Goal: Task Accomplishment & Management: Complete application form

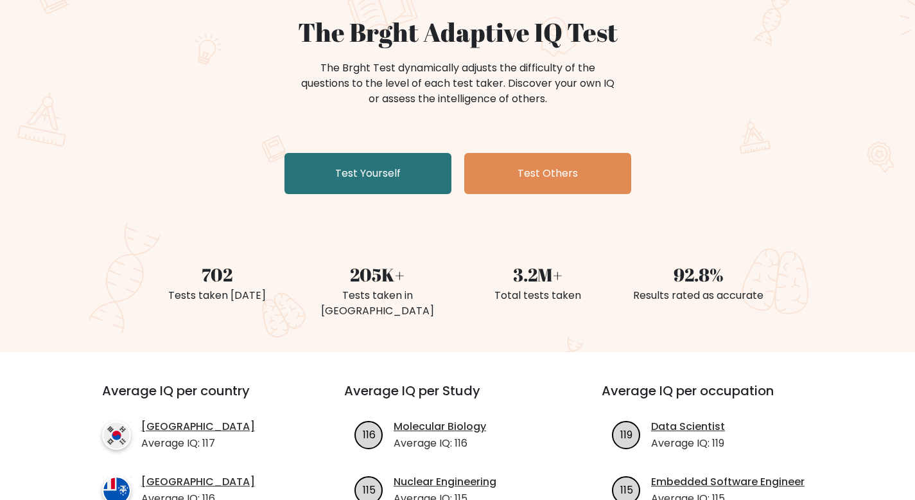
scroll to position [114, 0]
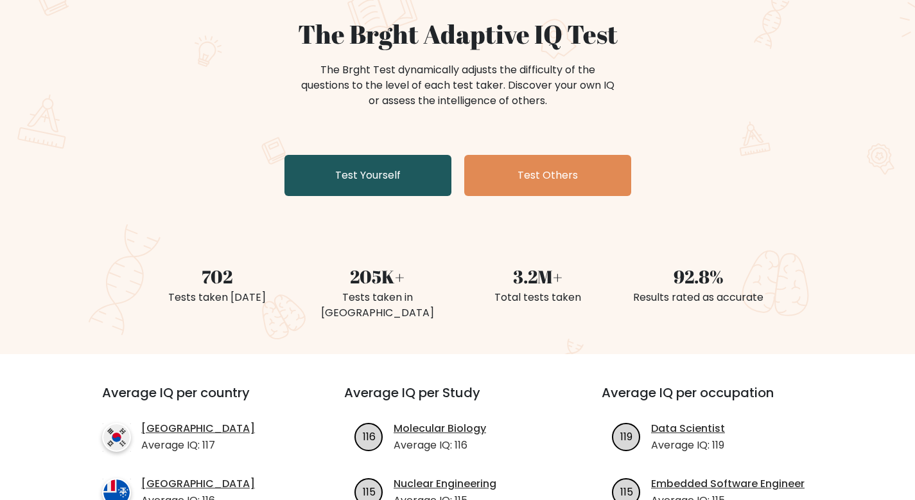
click at [443, 192] on link "Test Yourself" at bounding box center [368, 175] width 167 height 41
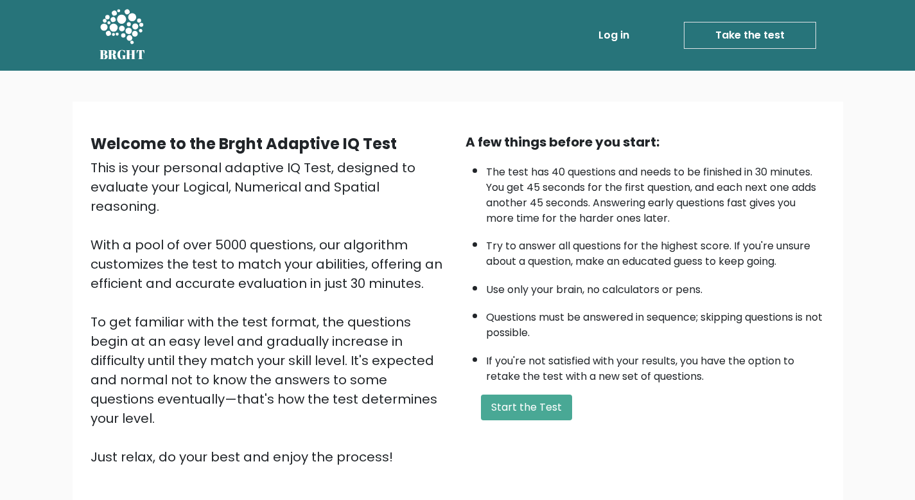
scroll to position [89, 0]
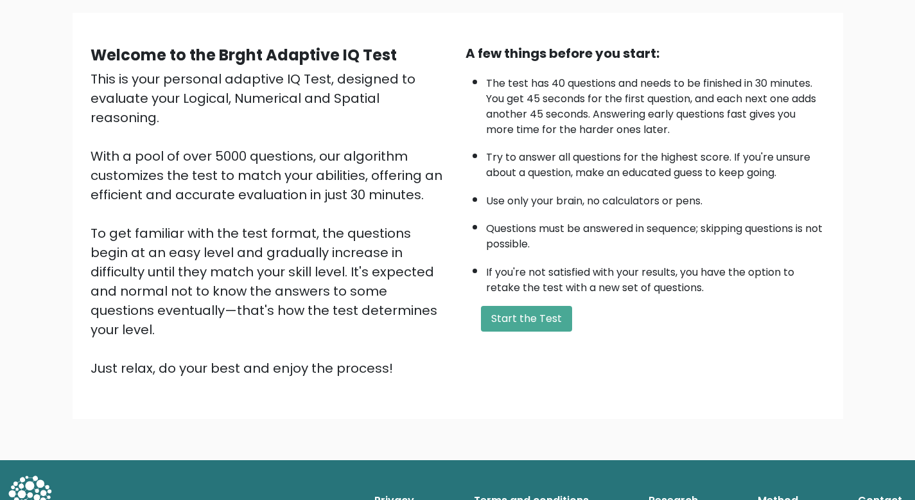
click at [534, 303] on div "A few things before you start: The test has 40 questions and needs to be finish…" at bounding box center [645, 211] width 375 height 334
click at [534, 312] on button "Start the Test" at bounding box center [526, 319] width 91 height 26
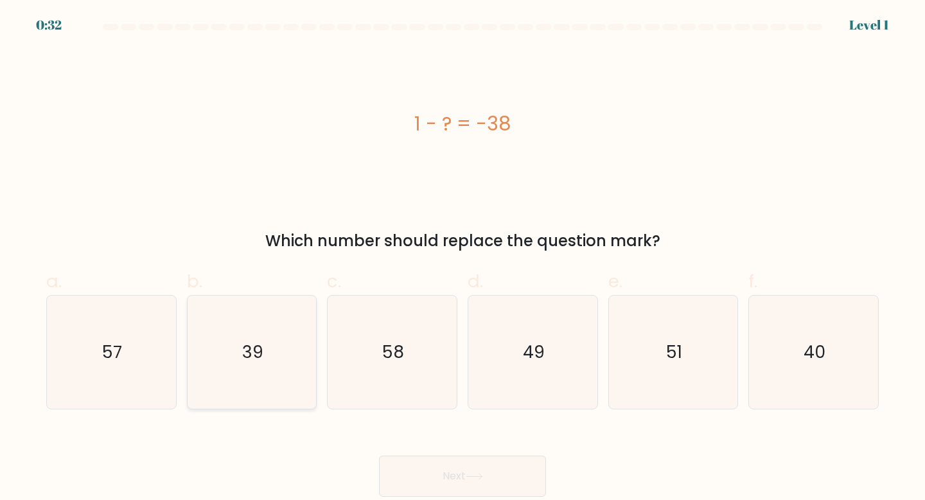
click at [298, 368] on icon "39" at bounding box center [252, 352] width 114 height 114
click at [462, 258] on input "b. 39" at bounding box center [462, 254] width 1 height 8
radio input "true"
click at [488, 477] on button "Next" at bounding box center [462, 475] width 167 height 41
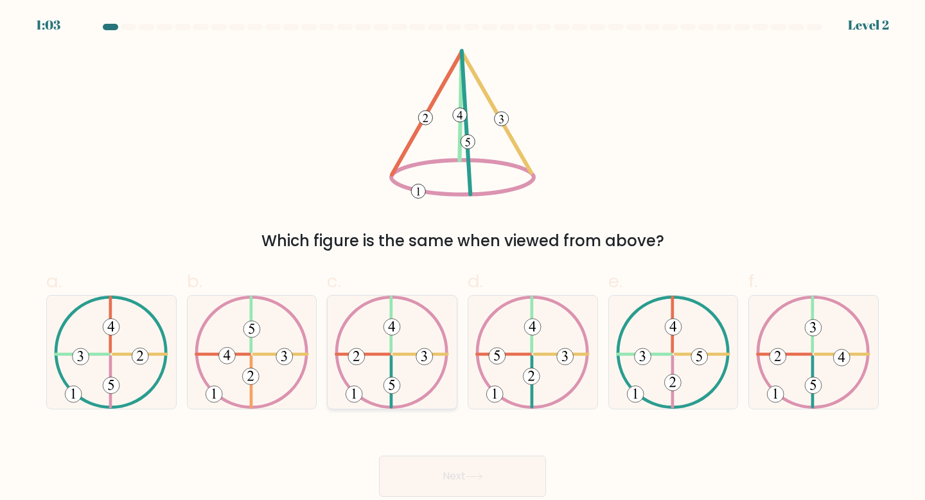
click at [380, 360] on icon at bounding box center [392, 352] width 114 height 114
click at [462, 258] on input "c." at bounding box center [462, 254] width 1 height 8
radio input "true"
click at [443, 477] on button "Next" at bounding box center [462, 475] width 167 height 41
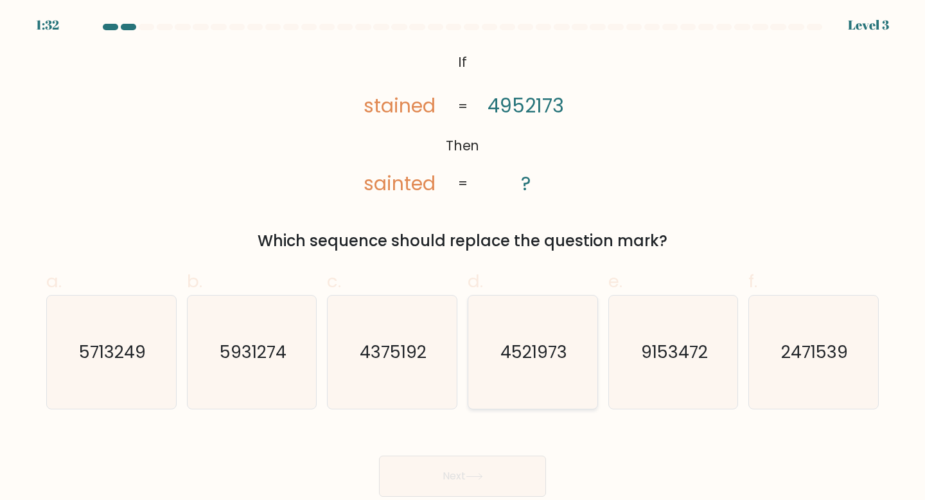
click at [522, 349] on text "4521973" at bounding box center [533, 352] width 67 height 24
click at [463, 258] on input "d. 4521973" at bounding box center [462, 254] width 1 height 8
radio input "true"
click at [471, 466] on button "Next" at bounding box center [462, 475] width 167 height 41
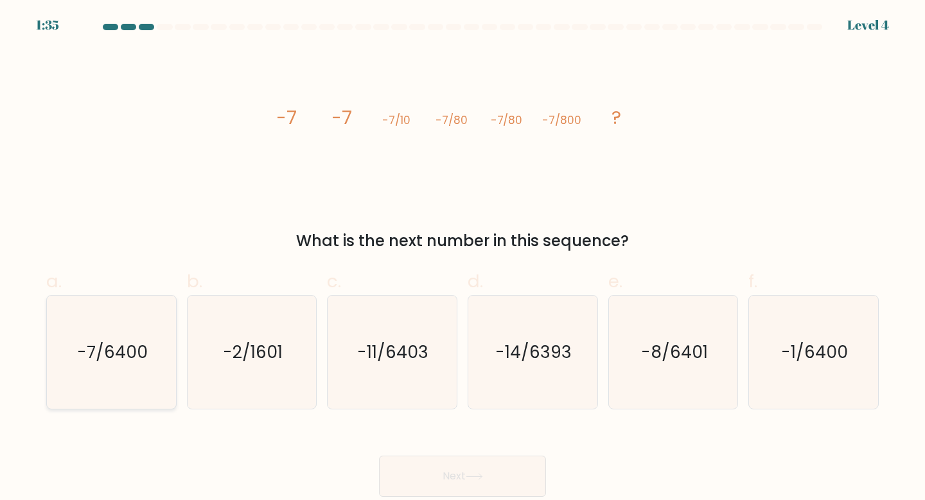
click at [130, 341] on text "-7/6400" at bounding box center [112, 352] width 71 height 24
click at [462, 258] on input "a. -7/6400" at bounding box center [462, 254] width 1 height 8
radio input "true"
click at [488, 478] on button "Next" at bounding box center [462, 475] width 167 height 41
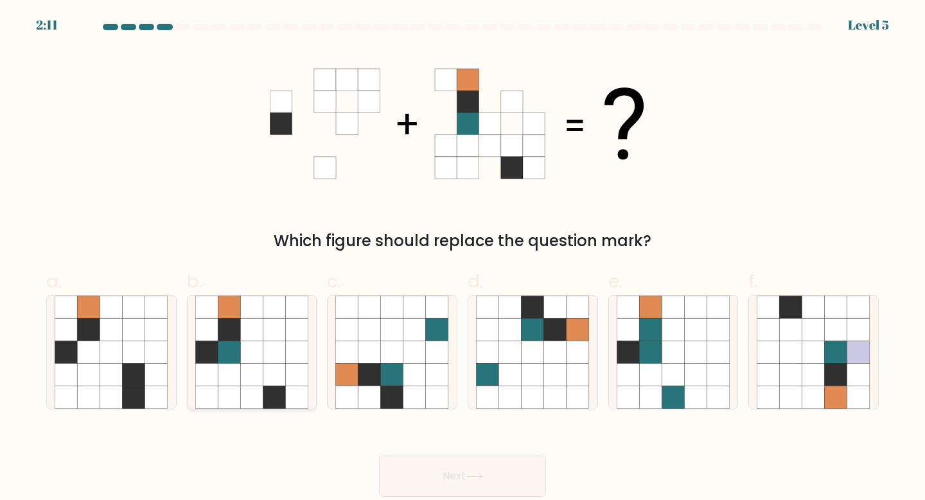
click at [251, 365] on icon at bounding box center [251, 375] width 22 height 22
click at [462, 258] on input "b." at bounding box center [462, 254] width 1 height 8
radio input "true"
click at [438, 486] on button "Next" at bounding box center [462, 475] width 167 height 41
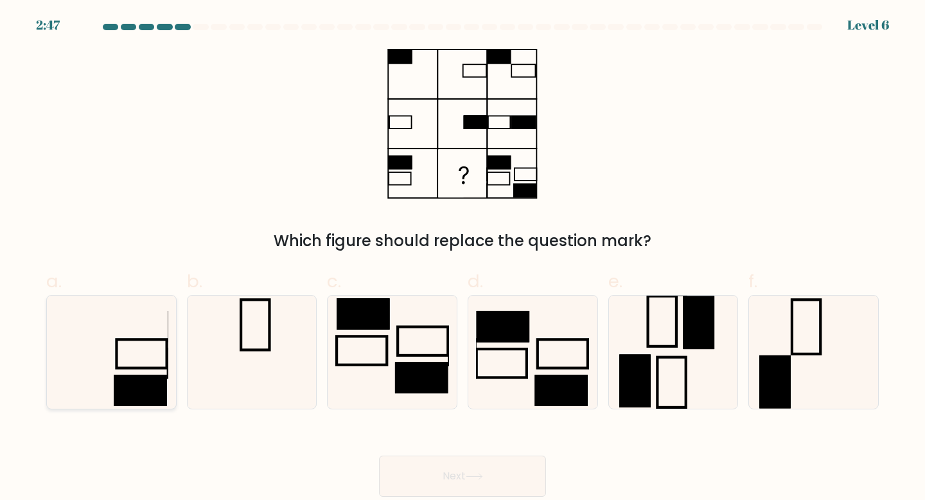
click at [82, 364] on icon at bounding box center [112, 352] width 114 height 114
click at [462, 258] on input "a." at bounding box center [462, 254] width 1 height 8
radio input "true"
click at [452, 470] on button "Next" at bounding box center [462, 475] width 167 height 41
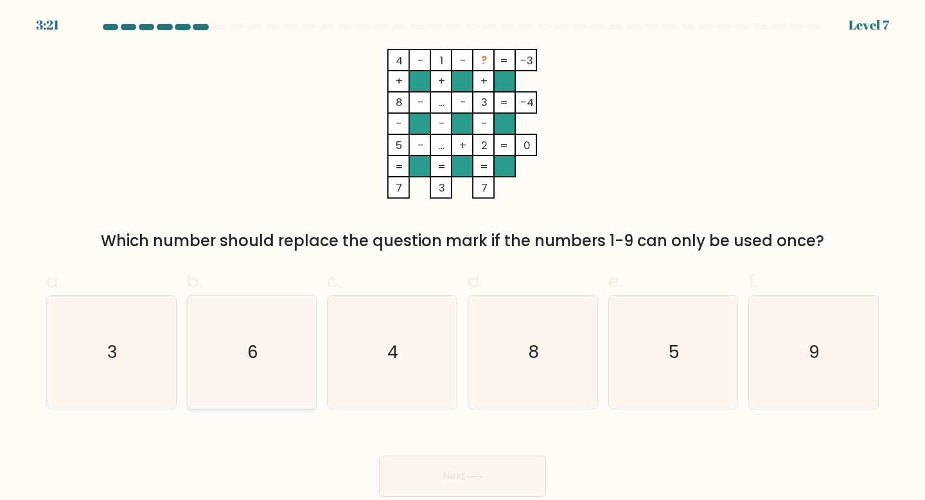
click at [287, 358] on icon "6" at bounding box center [252, 352] width 114 height 114
click at [462, 258] on input "b. 6" at bounding box center [462, 254] width 1 height 8
radio input "true"
click at [485, 480] on button "Next" at bounding box center [462, 475] width 167 height 41
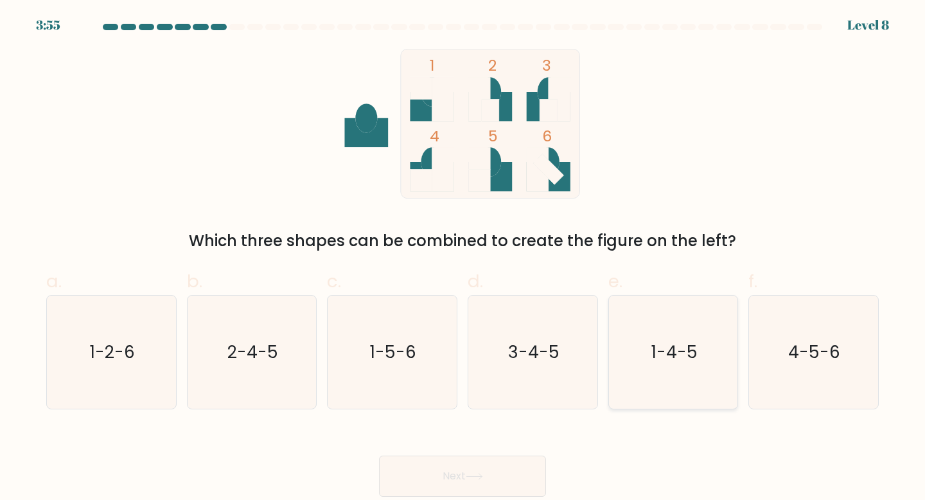
click at [702, 385] on icon "1-4-5" at bounding box center [674, 352] width 114 height 114
click at [463, 258] on input "e. 1-4-5" at bounding box center [462, 254] width 1 height 8
radio input "true"
click at [507, 484] on button "Next" at bounding box center [462, 475] width 167 height 41
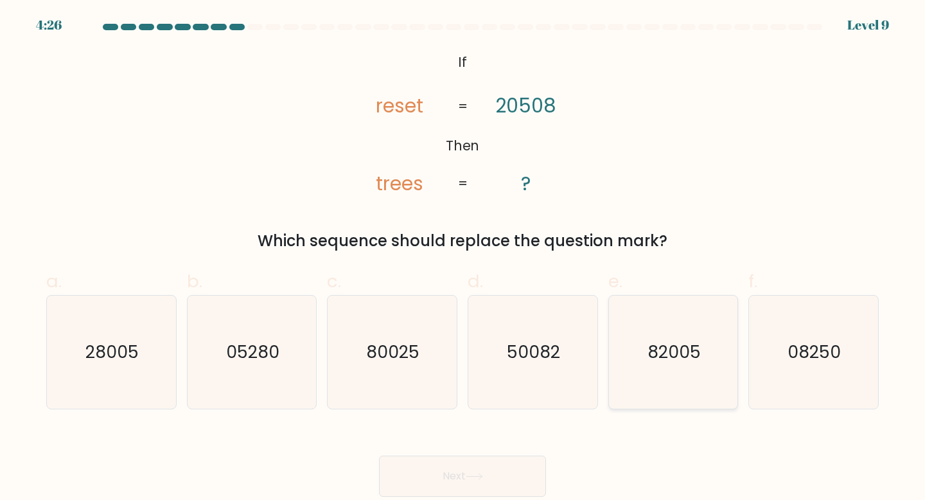
click at [703, 371] on icon "82005" at bounding box center [674, 352] width 114 height 114
click at [463, 258] on input "e. 82005" at bounding box center [462, 254] width 1 height 8
radio input "true"
click at [491, 477] on button "Next" at bounding box center [462, 475] width 167 height 41
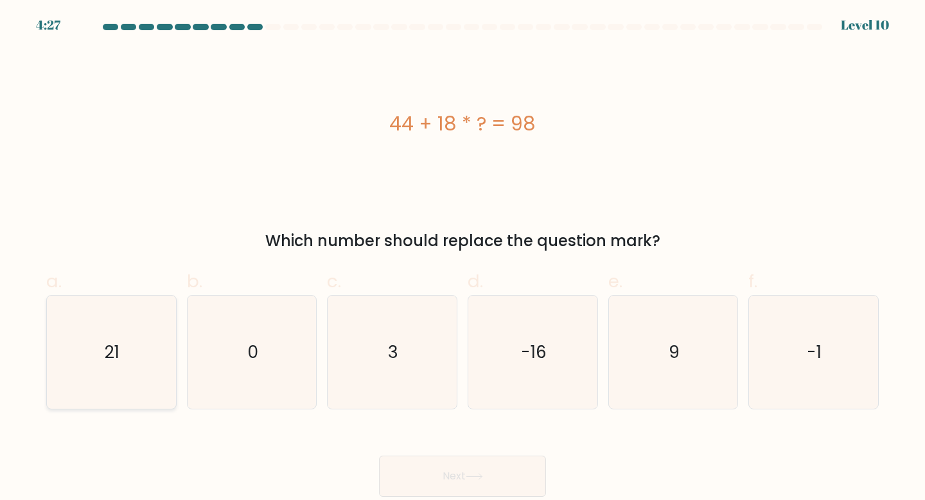
click at [95, 382] on icon "21" at bounding box center [112, 352] width 114 height 114
click at [462, 258] on input "a. 21" at bounding box center [462, 254] width 1 height 8
radio input "true"
click at [435, 482] on button "Next" at bounding box center [462, 475] width 167 height 41
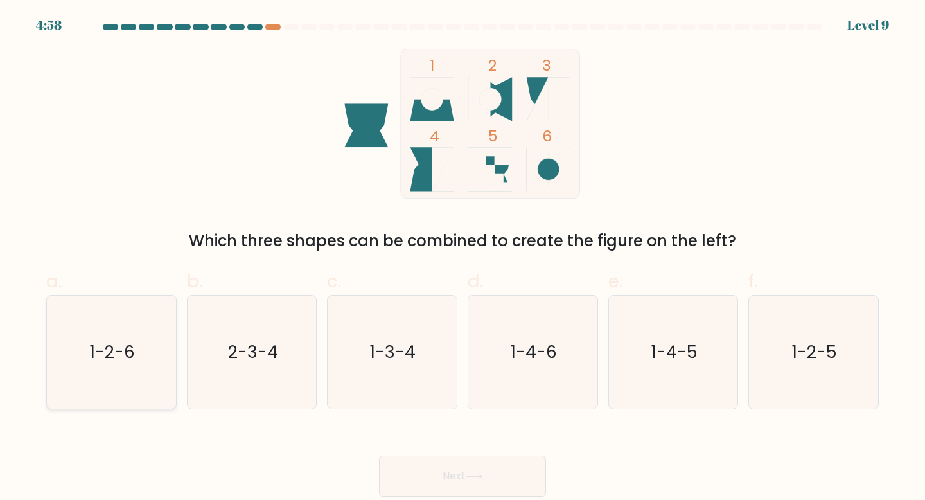
click at [127, 350] on text "1-2-6" at bounding box center [112, 352] width 45 height 24
click at [462, 258] on input "a. 1-2-6" at bounding box center [462, 254] width 1 height 8
radio input "true"
click at [462, 479] on button "Next" at bounding box center [462, 475] width 167 height 41
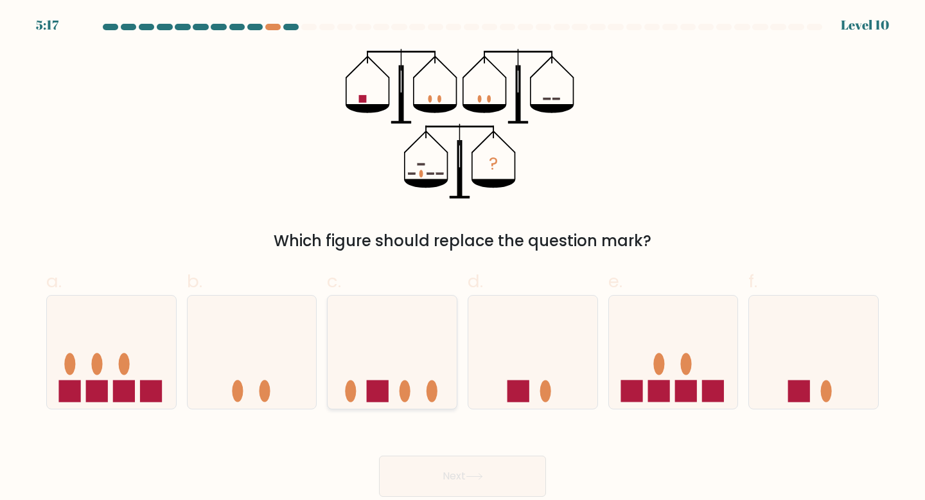
click at [417, 338] on icon at bounding box center [392, 352] width 129 height 107
click at [462, 258] on input "c." at bounding box center [462, 254] width 1 height 8
radio input "true"
click at [466, 477] on button "Next" at bounding box center [462, 475] width 167 height 41
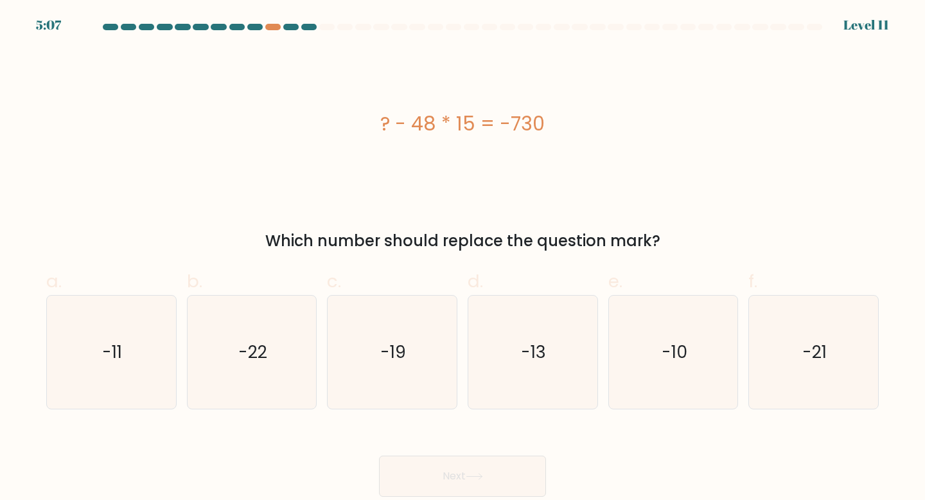
drag, startPoint x: 676, startPoint y: 322, endPoint x: 455, endPoint y: 429, distance: 245.6
click at [676, 322] on icon "-10" at bounding box center [674, 352] width 114 height 114
click at [463, 258] on input "e. -10" at bounding box center [462, 254] width 1 height 8
radio input "true"
click at [405, 468] on button "Next" at bounding box center [462, 475] width 167 height 41
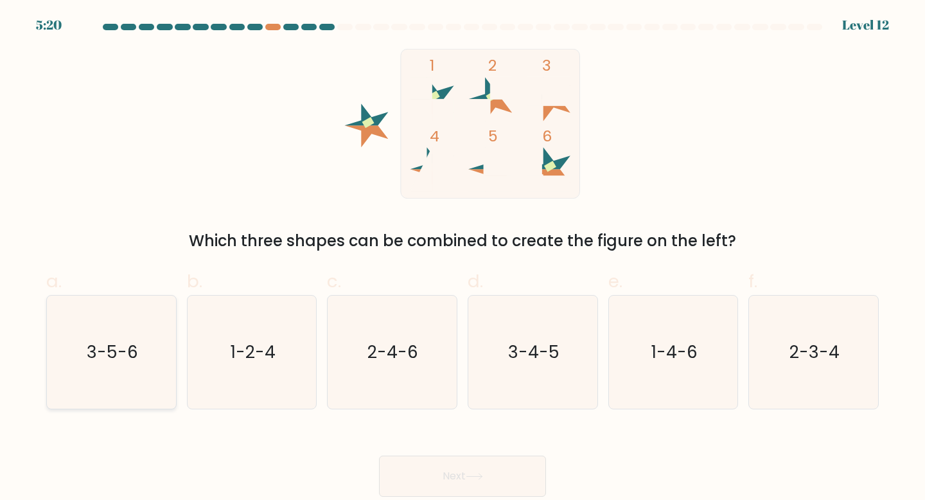
click at [139, 349] on icon "3-5-6" at bounding box center [112, 352] width 114 height 114
click at [462, 258] on input "a. 3-5-6" at bounding box center [462, 254] width 1 height 8
radio input "true"
click at [495, 489] on button "Next" at bounding box center [462, 475] width 167 height 41
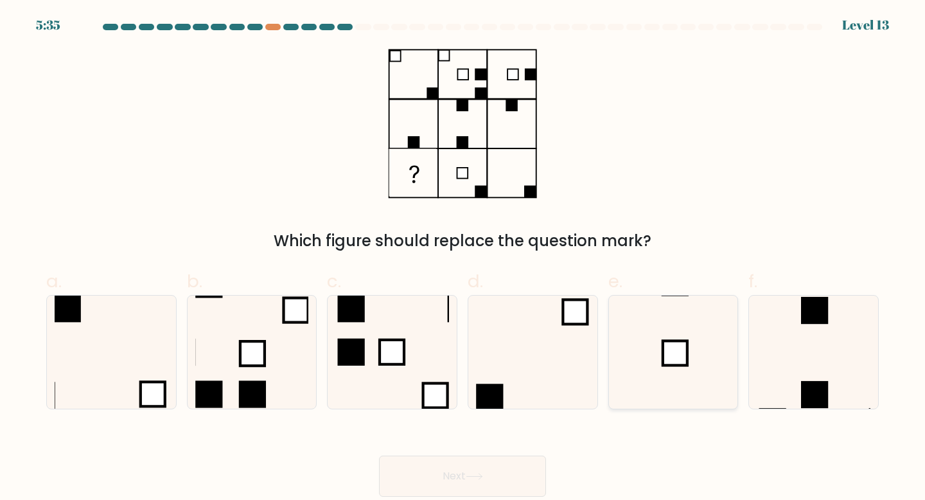
click at [703, 369] on icon at bounding box center [674, 352] width 114 height 114
click at [463, 258] on input "e." at bounding box center [462, 254] width 1 height 8
radio input "true"
click at [522, 473] on button "Next" at bounding box center [462, 475] width 167 height 41
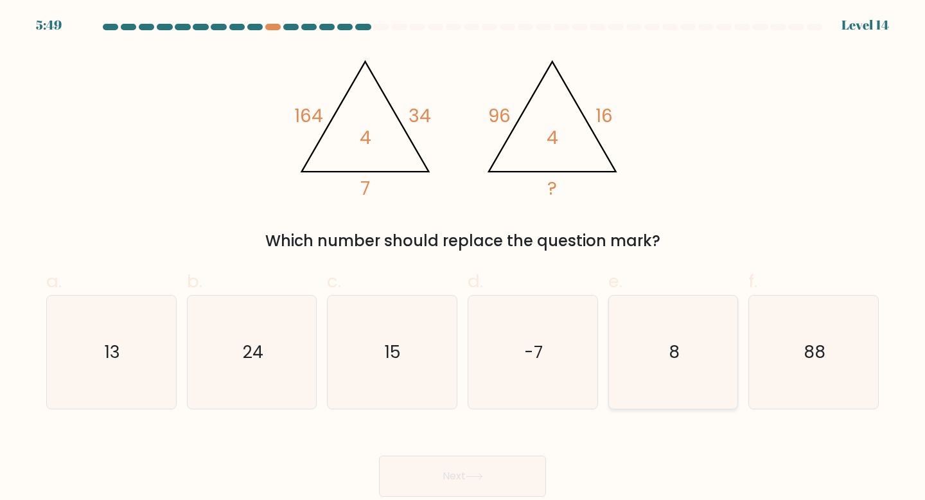
click at [657, 369] on icon "8" at bounding box center [674, 352] width 114 height 114
click at [463, 258] on input "e. 8" at bounding box center [462, 254] width 1 height 8
radio input "true"
click at [488, 485] on button "Next" at bounding box center [462, 475] width 167 height 41
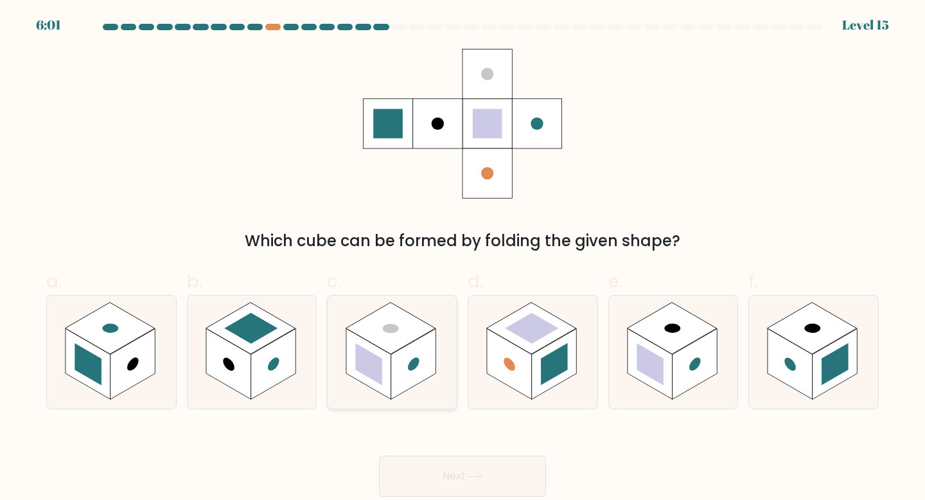
click at [376, 362] on rect at bounding box center [369, 364] width 27 height 42
click at [462, 258] on input "c." at bounding box center [462, 254] width 1 height 8
radio input "true"
click at [468, 464] on button "Next" at bounding box center [462, 475] width 167 height 41
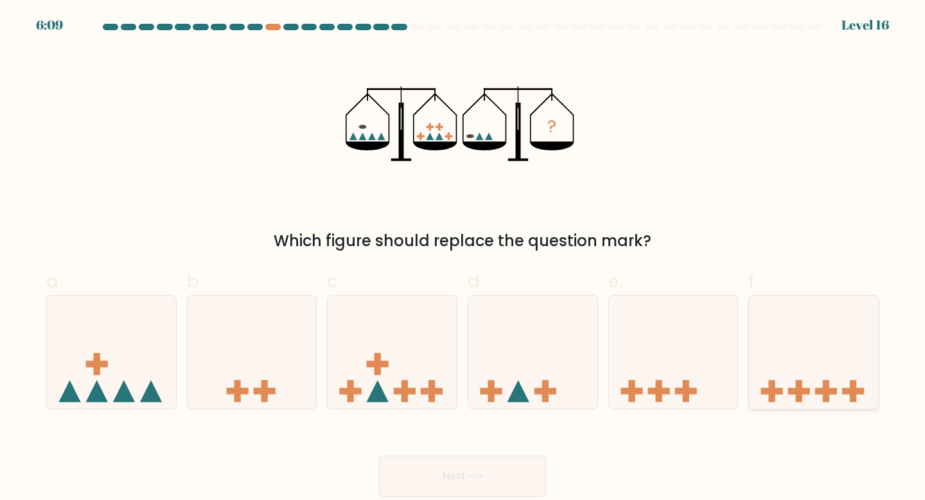
click at [807, 322] on icon at bounding box center [813, 352] width 129 height 107
click at [463, 258] on input "f." at bounding box center [462, 254] width 1 height 8
radio input "true"
click at [523, 477] on button "Next" at bounding box center [462, 475] width 167 height 41
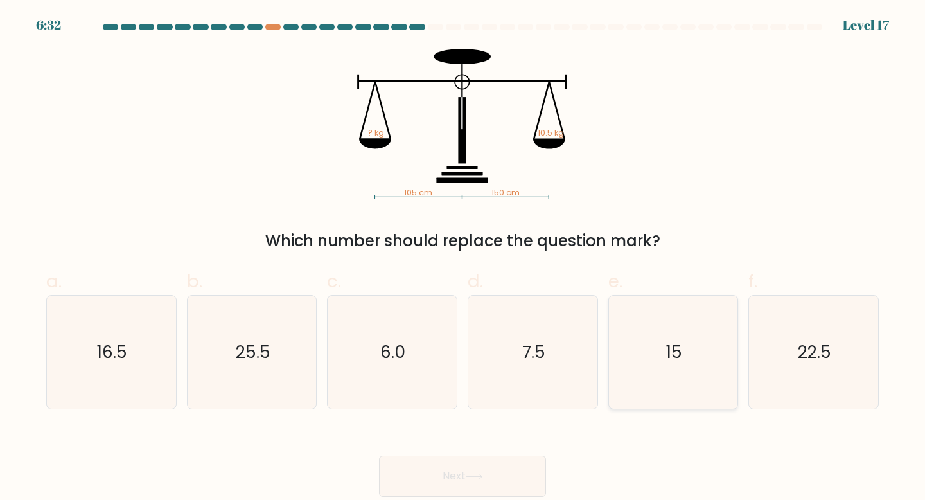
click at [683, 361] on icon "15" at bounding box center [674, 352] width 114 height 114
click at [463, 258] on input "e. 15" at bounding box center [462, 254] width 1 height 8
radio input "true"
click at [506, 496] on button "Next" at bounding box center [462, 475] width 167 height 41
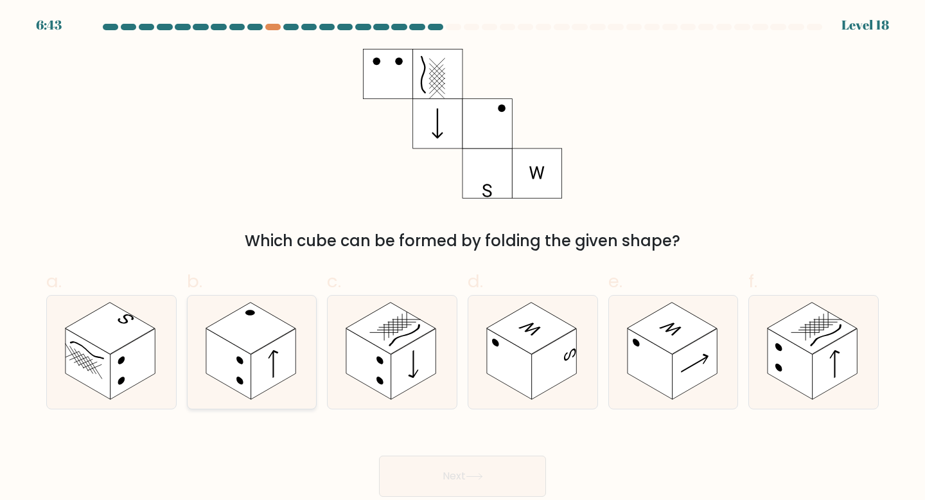
click at [240, 369] on rect at bounding box center [228, 363] width 45 height 71
click at [462, 258] on input "b." at bounding box center [462, 254] width 1 height 8
radio input "true"
click at [528, 479] on button "Next" at bounding box center [462, 475] width 167 height 41
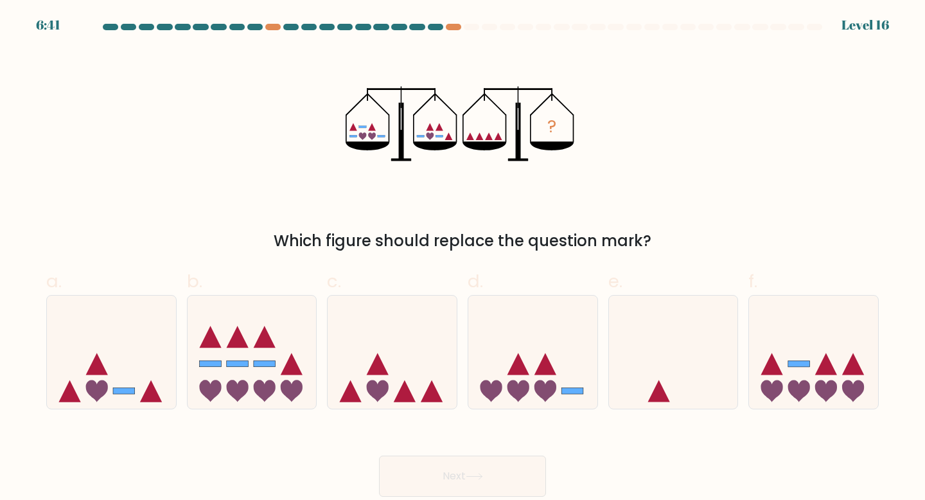
click at [516, 470] on button "Next" at bounding box center [462, 475] width 167 height 41
click at [284, 168] on div "? Which figure should replace the question mark?" at bounding box center [463, 151] width 848 height 204
click at [0, 321] on form at bounding box center [462, 260] width 925 height 473
click at [89, 321] on icon at bounding box center [111, 352] width 129 height 107
click at [462, 258] on input "a." at bounding box center [462, 254] width 1 height 8
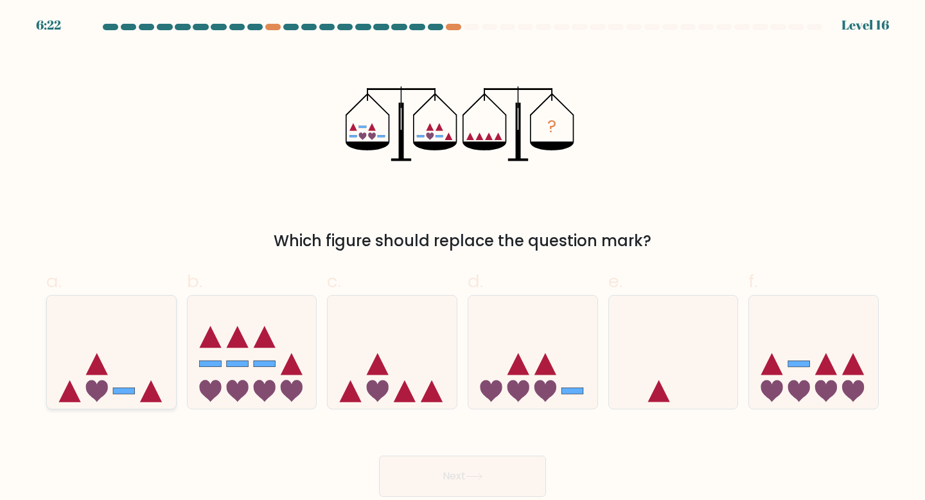
radio input "true"
click at [457, 480] on button "Next" at bounding box center [462, 475] width 167 height 41
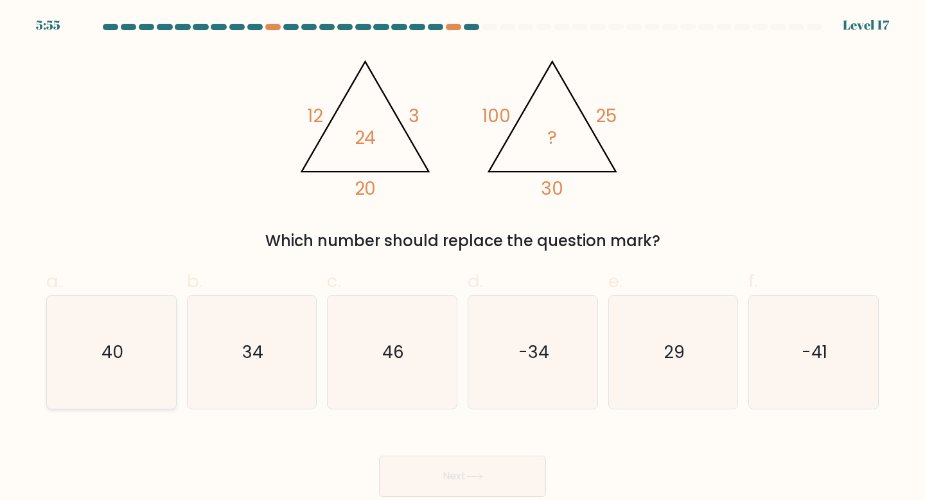
click at [149, 343] on icon "40" at bounding box center [112, 352] width 114 height 114
click at [462, 258] on input "a. 40" at bounding box center [462, 254] width 1 height 8
radio input "true"
click at [392, 484] on button "Next" at bounding box center [462, 475] width 167 height 41
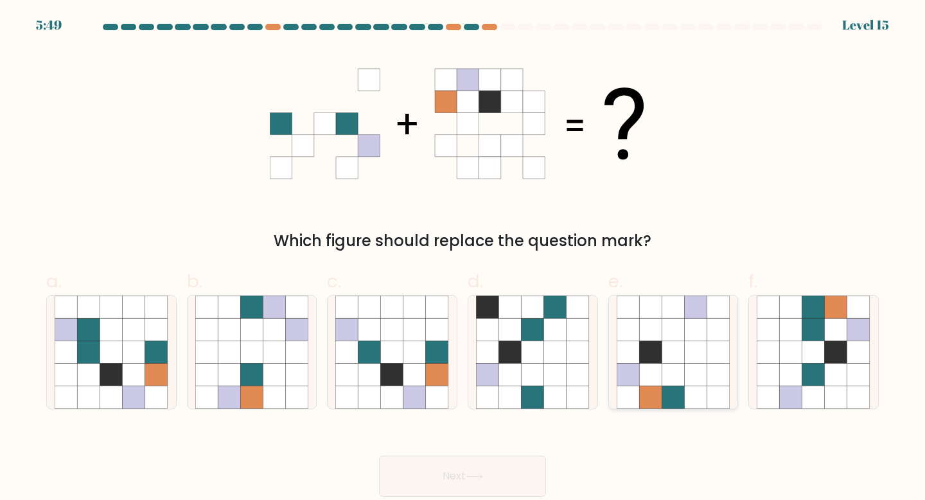
click at [680, 360] on icon at bounding box center [673, 351] width 22 height 22
click at [463, 258] on input "e." at bounding box center [462, 254] width 1 height 8
radio input "true"
click at [521, 474] on button "Next" at bounding box center [462, 475] width 167 height 41
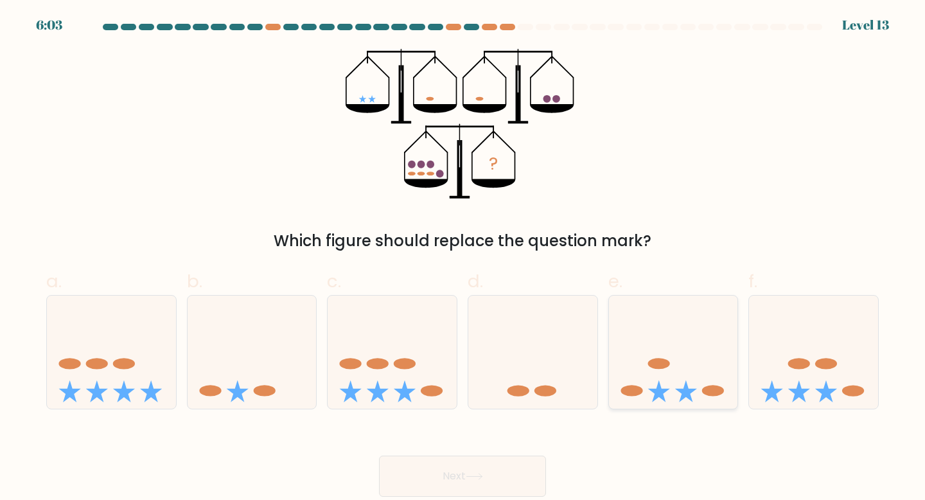
click at [675, 336] on icon at bounding box center [673, 352] width 129 height 107
click at [463, 258] on input "e." at bounding box center [462, 254] width 1 height 8
radio input "true"
click at [466, 472] on button "Next" at bounding box center [462, 475] width 167 height 41
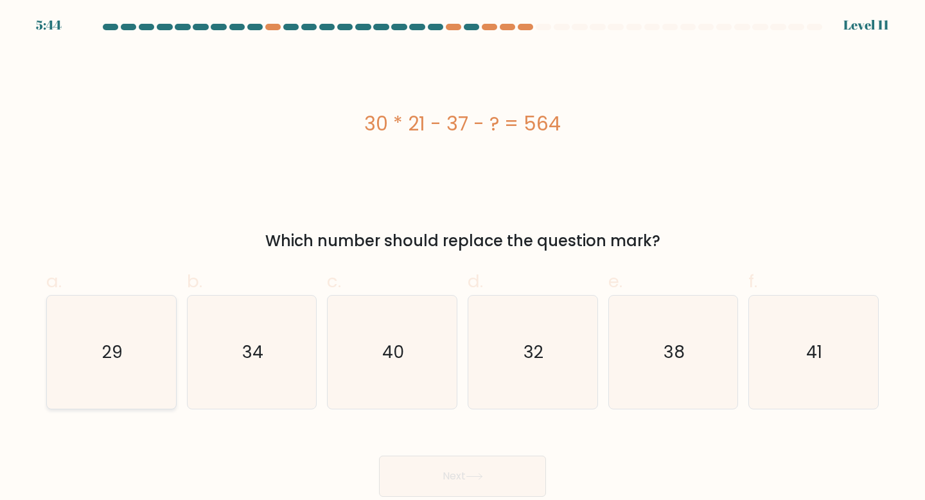
click at [74, 354] on icon "29" at bounding box center [112, 352] width 114 height 114
click at [462, 258] on input "a. 29" at bounding box center [462, 254] width 1 height 8
radio input "true"
click at [474, 470] on button "Next" at bounding box center [462, 475] width 167 height 41
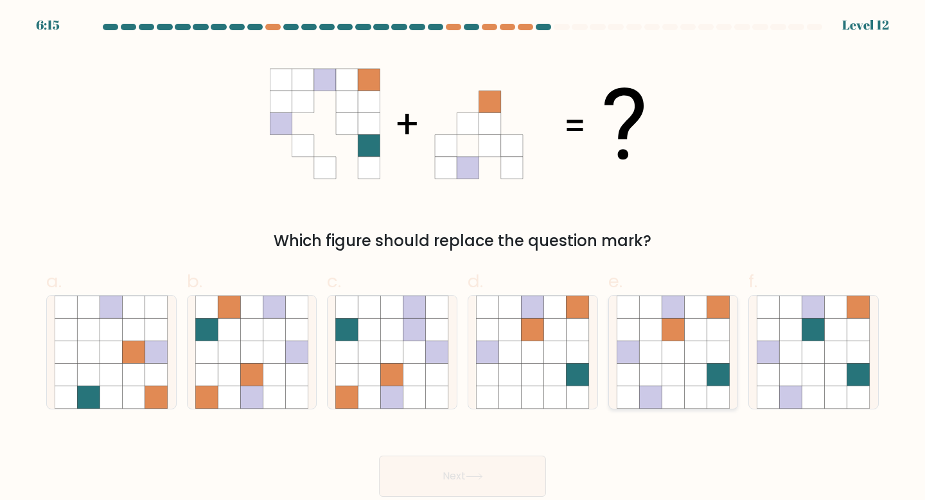
click at [679, 321] on icon at bounding box center [673, 329] width 22 height 22
click at [463, 258] on input "e." at bounding box center [462, 254] width 1 height 8
radio input "true"
click at [523, 471] on button "Next" at bounding box center [462, 475] width 167 height 41
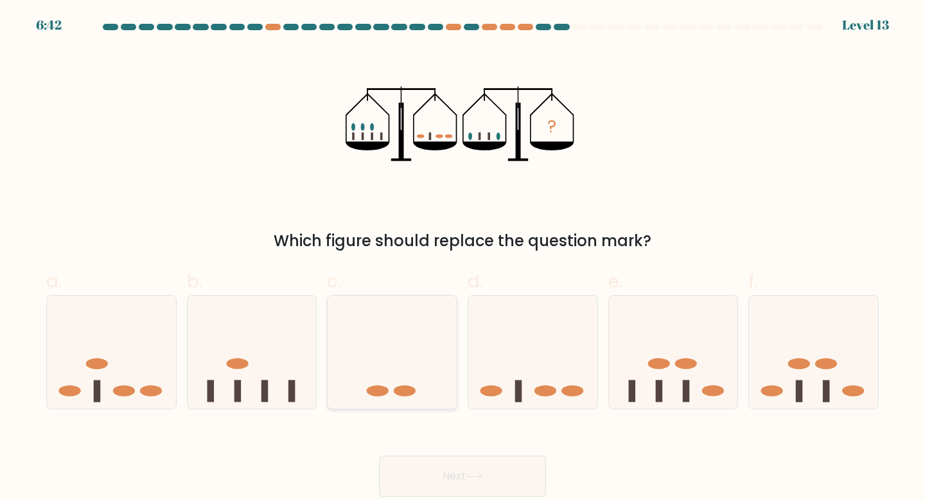
click at [425, 389] on icon at bounding box center [392, 352] width 129 height 107
click at [462, 258] on input "c." at bounding box center [462, 254] width 1 height 8
radio input "true"
click at [463, 465] on button "Next" at bounding box center [462, 475] width 167 height 41
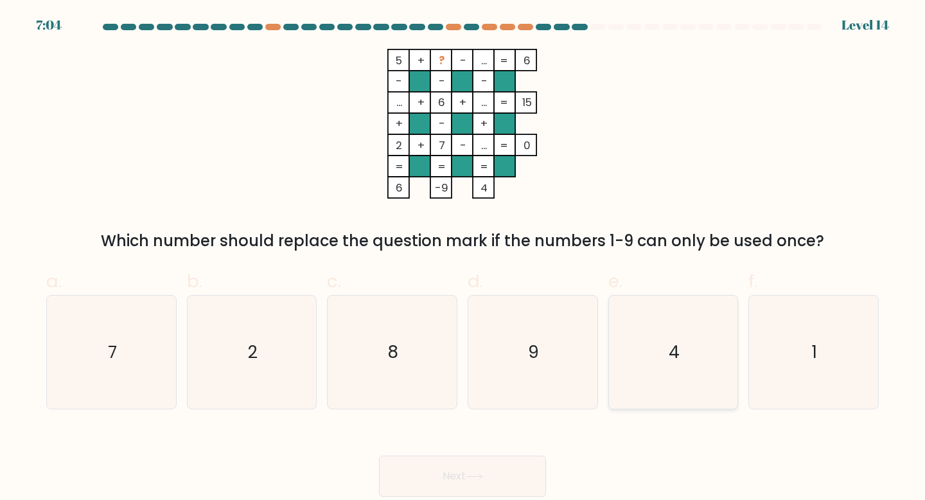
click at [716, 334] on icon "4" at bounding box center [674, 352] width 114 height 114
click at [463, 258] on input "e. 4" at bounding box center [462, 254] width 1 height 8
radio input "true"
click at [473, 477] on icon at bounding box center [474, 476] width 17 height 7
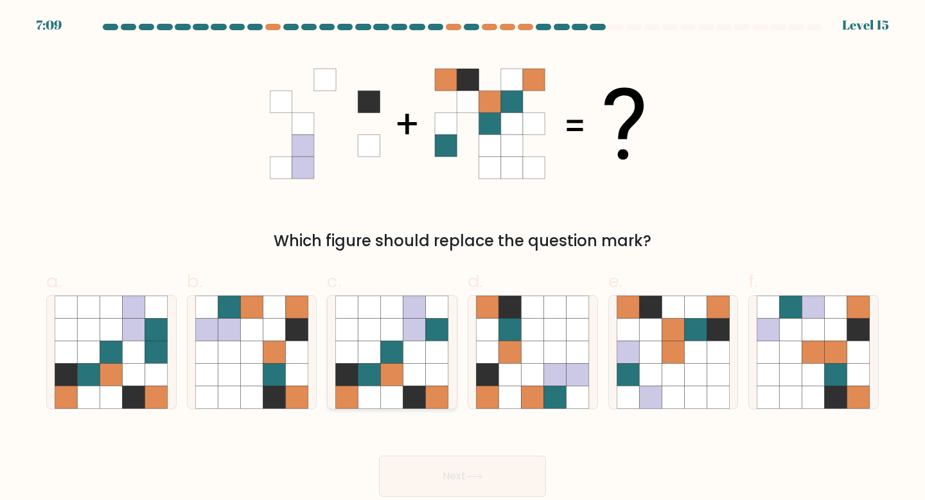
click at [405, 347] on icon at bounding box center [414, 351] width 22 height 22
click at [462, 258] on input "c." at bounding box center [462, 254] width 1 height 8
radio input "true"
click at [454, 458] on button "Next" at bounding box center [462, 475] width 167 height 41
click at [459, 477] on button "Next" at bounding box center [462, 475] width 167 height 41
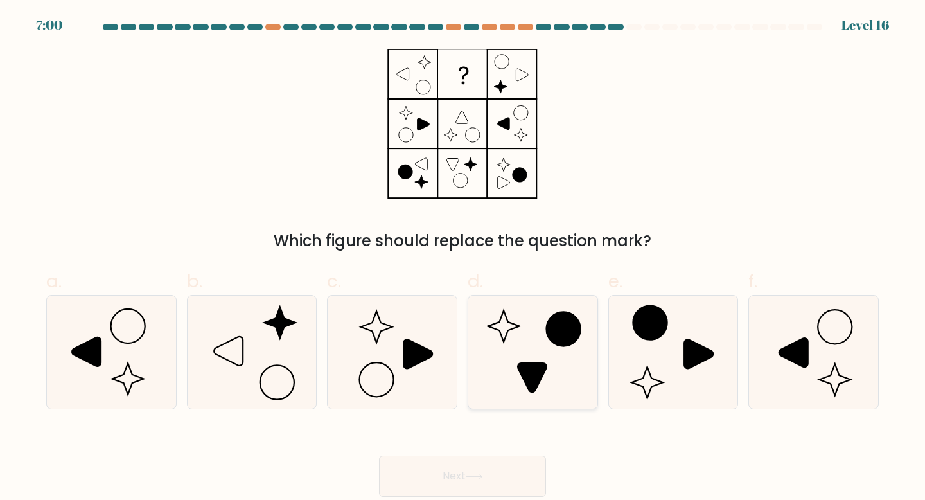
click at [521, 380] on icon at bounding box center [533, 352] width 114 height 114
click at [463, 258] on input "d." at bounding box center [462, 254] width 1 height 8
radio input "true"
click at [495, 469] on button "Next" at bounding box center [462, 475] width 167 height 41
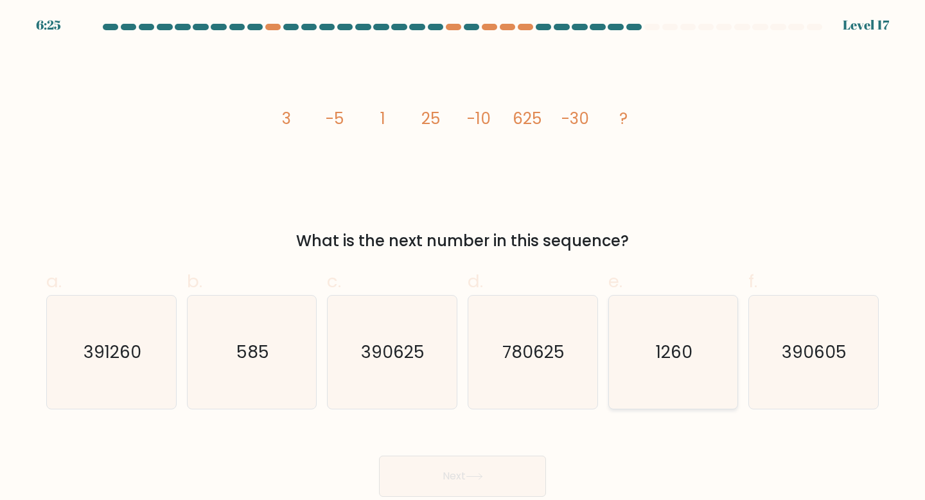
click at [646, 345] on icon "1260" at bounding box center [674, 352] width 114 height 114
click at [463, 258] on input "e. 1260" at bounding box center [462, 254] width 1 height 8
radio input "true"
click at [500, 479] on button "Next" at bounding box center [462, 475] width 167 height 41
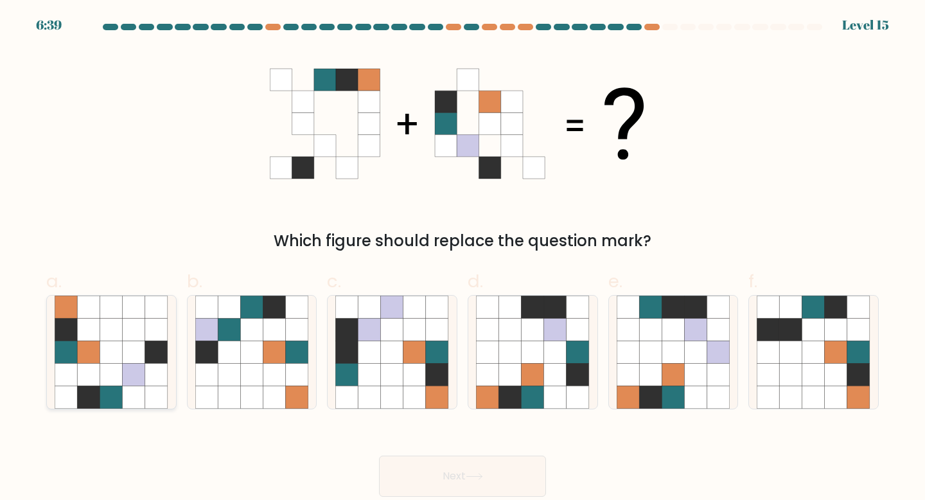
click at [123, 311] on icon at bounding box center [134, 306] width 22 height 22
click at [462, 258] on input "a." at bounding box center [462, 254] width 1 height 8
radio input "true"
click at [428, 488] on button "Next" at bounding box center [462, 475] width 167 height 41
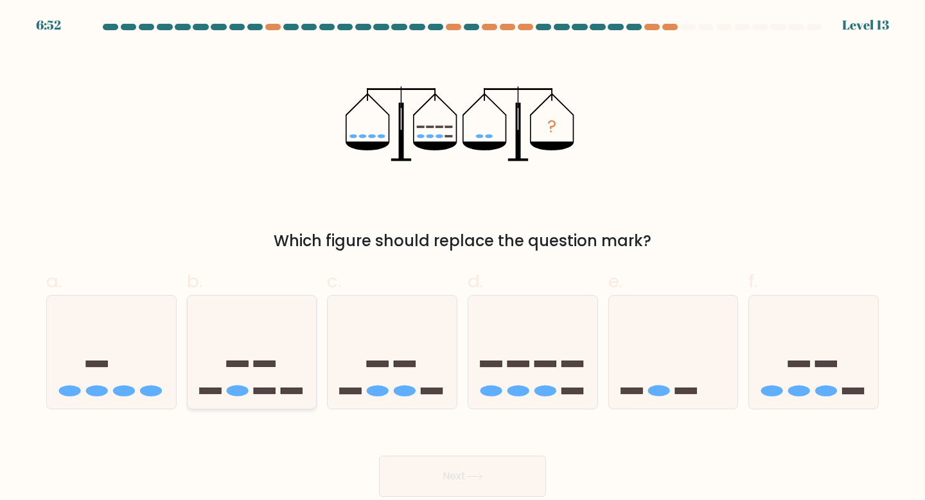
click at [263, 364] on rect at bounding box center [265, 363] width 22 height 6
click at [462, 258] on input "b." at bounding box center [462, 254] width 1 height 8
radio input "true"
click at [409, 473] on button "Next" at bounding box center [462, 475] width 167 height 41
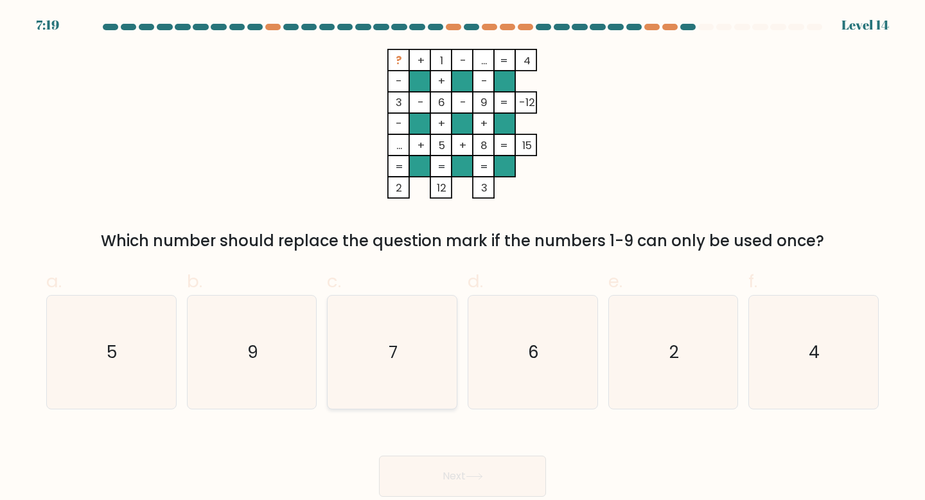
click at [407, 383] on icon "7" at bounding box center [392, 352] width 114 height 114
click at [462, 258] on input "c. 7" at bounding box center [462, 254] width 1 height 8
radio input "true"
click at [477, 480] on icon at bounding box center [474, 476] width 17 height 7
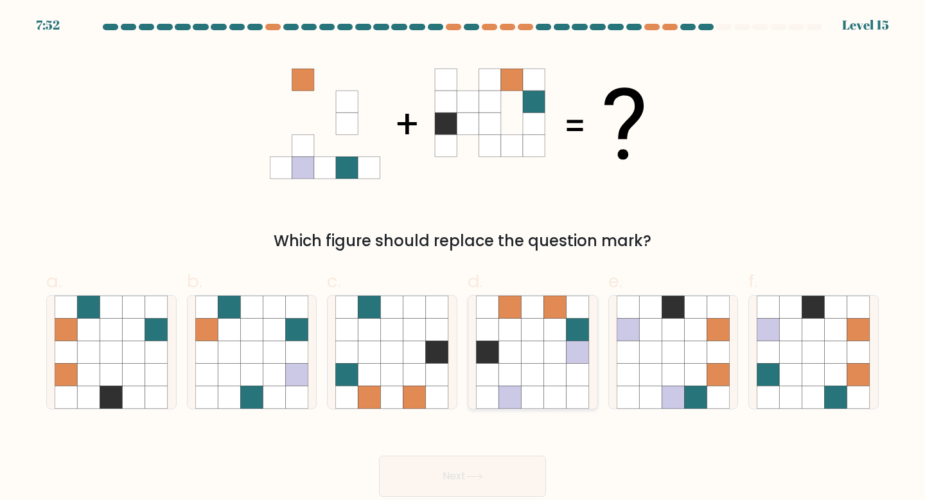
click at [519, 368] on icon at bounding box center [510, 375] width 22 height 22
click at [463, 258] on input "d." at bounding box center [462, 254] width 1 height 8
radio input "true"
click at [828, 371] on icon at bounding box center [836, 375] width 22 height 22
click at [463, 258] on input "f." at bounding box center [462, 254] width 1 height 8
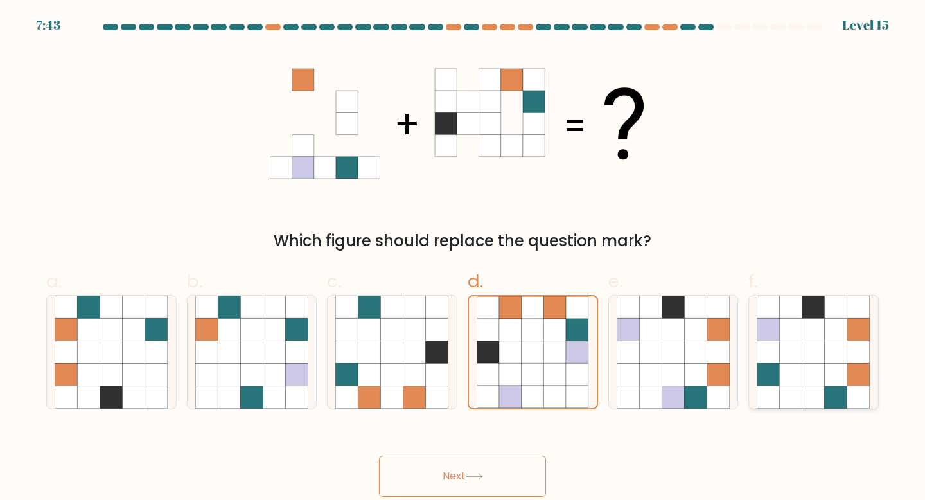
radio input "true"
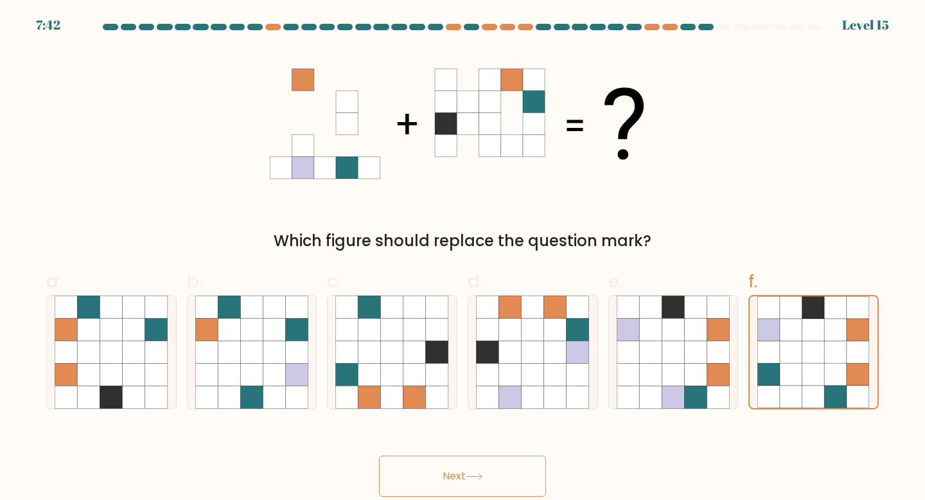
click at [497, 480] on button "Next" at bounding box center [462, 475] width 167 height 41
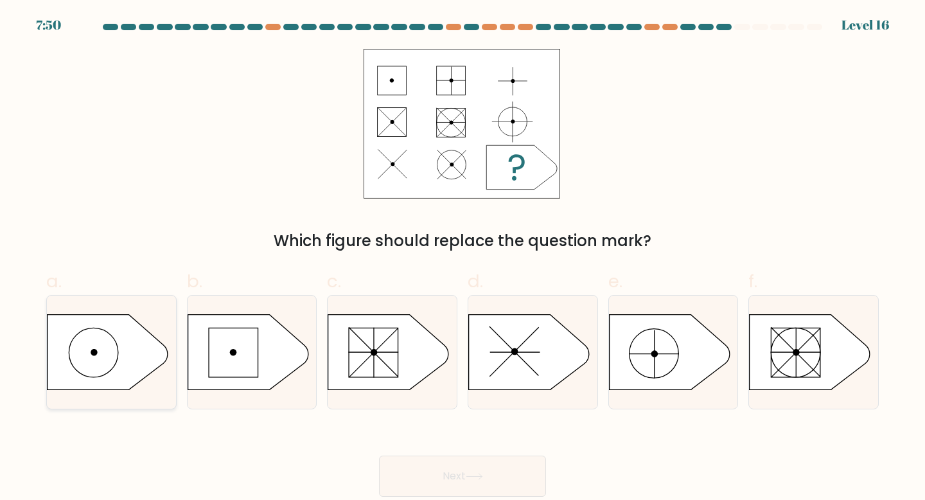
click at [105, 351] on icon at bounding box center [108, 351] width 121 height 75
click at [462, 258] on input "a." at bounding box center [462, 254] width 1 height 8
radio input "true"
click at [432, 475] on button "Next" at bounding box center [462, 475] width 167 height 41
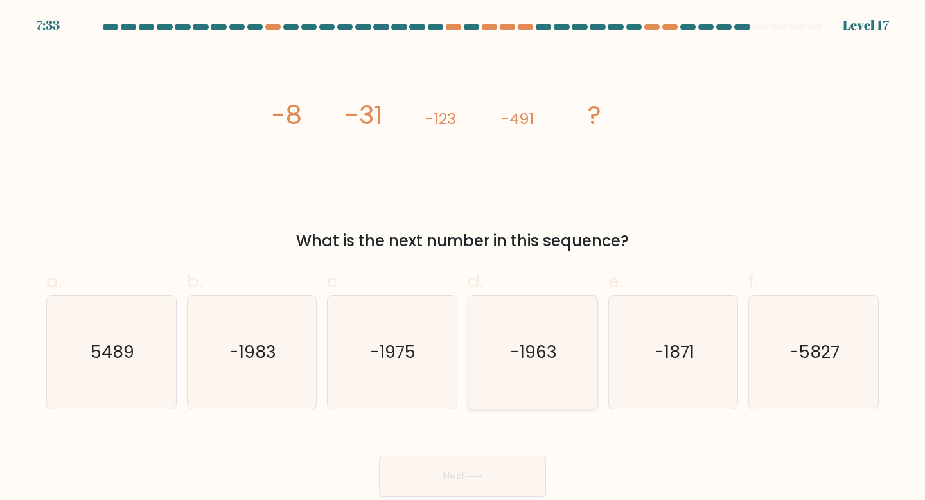
click at [547, 371] on icon "-1963" at bounding box center [533, 352] width 114 height 114
click at [463, 258] on input "d. -1963" at bounding box center [462, 254] width 1 height 8
radio input "true"
click at [478, 473] on icon at bounding box center [474, 476] width 17 height 7
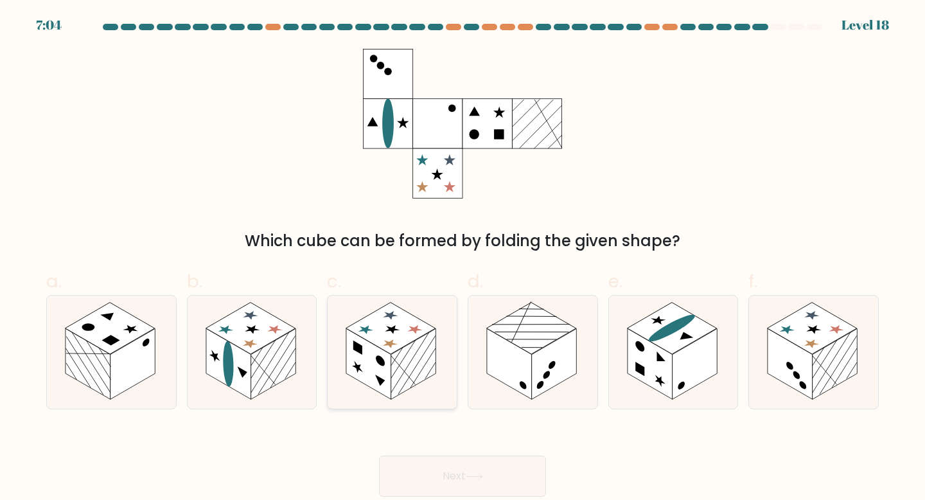
click at [353, 367] on rect at bounding box center [368, 363] width 45 height 71
click at [462, 258] on input "c." at bounding box center [462, 254] width 1 height 8
radio input "true"
click at [446, 474] on button "Next" at bounding box center [462, 475] width 167 height 41
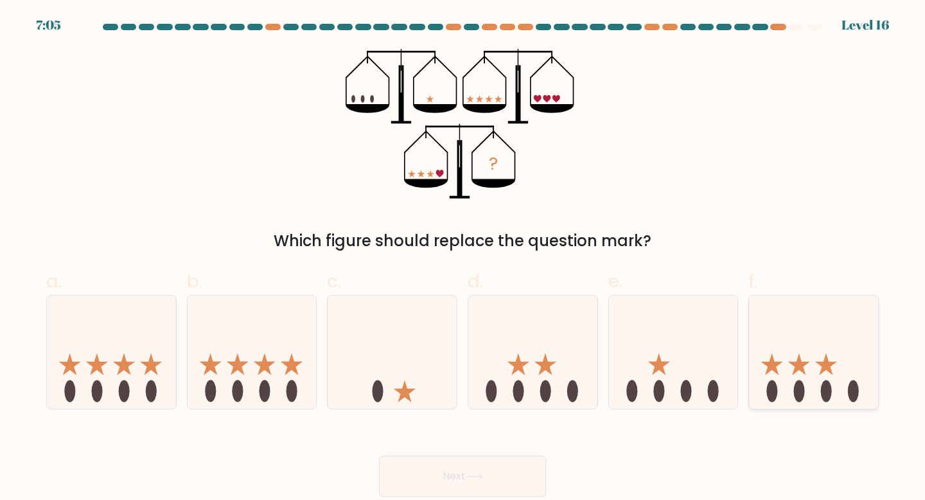
click at [821, 371] on icon at bounding box center [826, 364] width 22 height 22
click at [463, 258] on input "f." at bounding box center [462, 254] width 1 height 8
radio input "true"
click at [470, 489] on button "Next" at bounding box center [462, 475] width 167 height 41
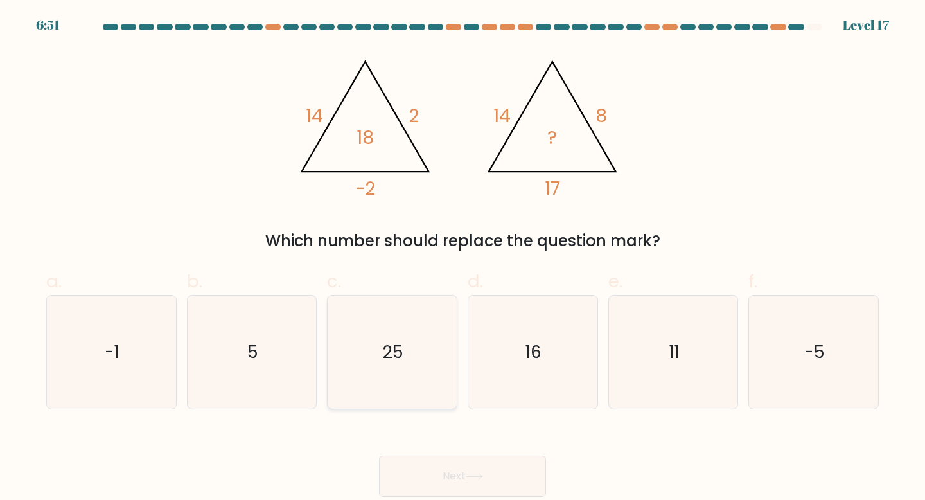
click at [434, 356] on icon "25" at bounding box center [392, 352] width 114 height 114
click at [462, 258] on input "c. 25" at bounding box center [462, 254] width 1 height 8
radio input "true"
click at [476, 473] on icon at bounding box center [474, 476] width 17 height 7
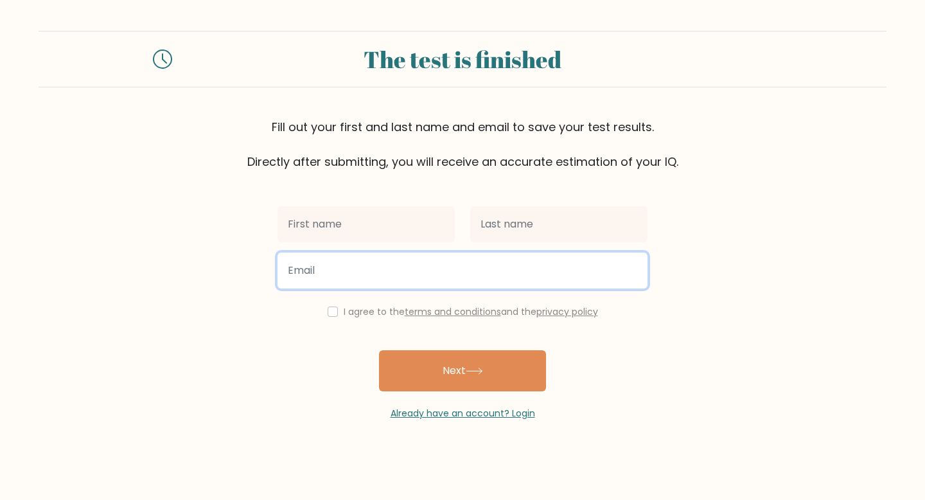
click at [410, 263] on input "email" at bounding box center [462, 270] width 370 height 36
type input "vielkarl101907@gmail.com"
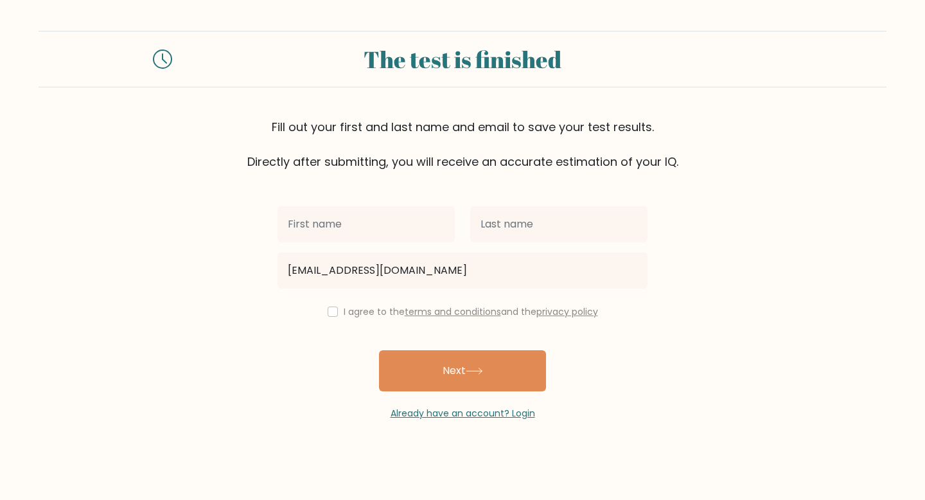
click at [385, 243] on div at bounding box center [366, 224] width 193 height 46
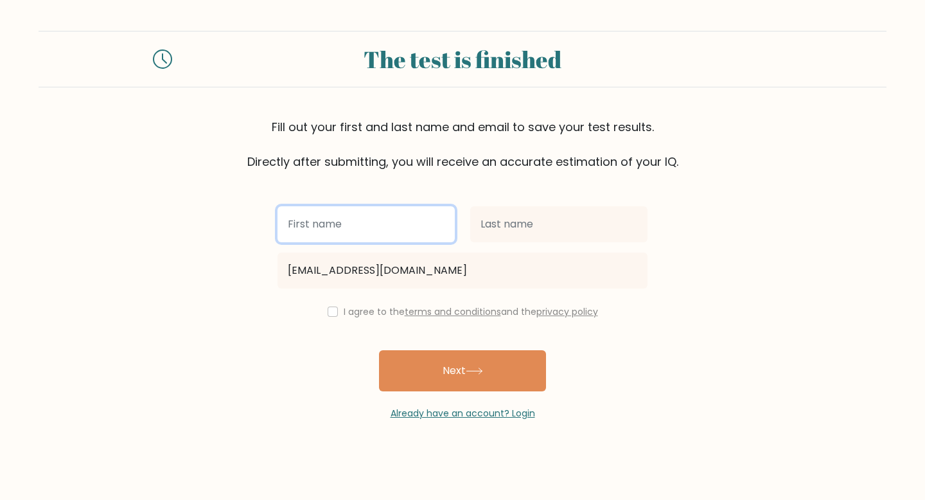
click at [381, 228] on input "text" at bounding box center [365, 224] width 177 height 36
type input "VK"
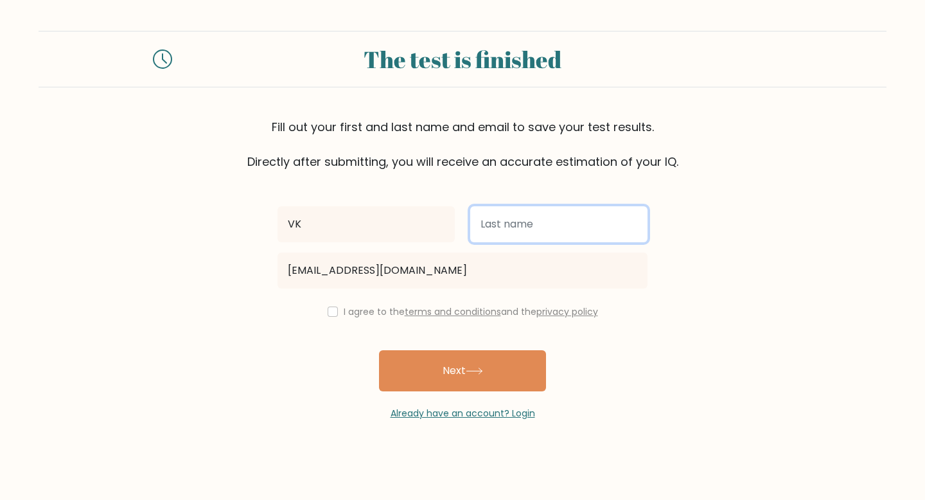
click at [497, 225] on input "text" at bounding box center [558, 224] width 177 height 36
type input "Talamayan"
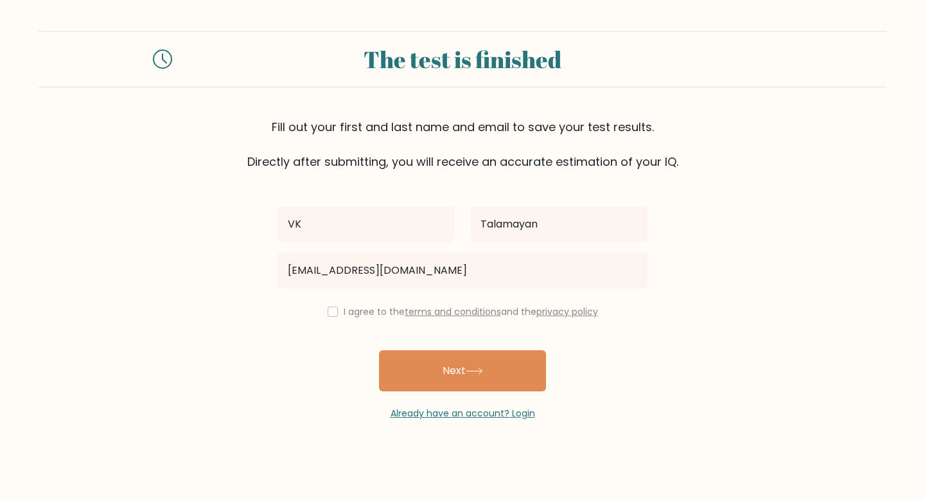
click at [336, 311] on div "I agree to the terms and conditions and the privacy policy" at bounding box center [462, 311] width 385 height 15
click at [328, 314] on input "checkbox" at bounding box center [333, 311] width 10 height 10
checkbox input "true"
click at [434, 340] on div "VK Talamayan vielkarl101907@gmail.com I agree to the terms and conditions and t…" at bounding box center [462, 295] width 385 height 250
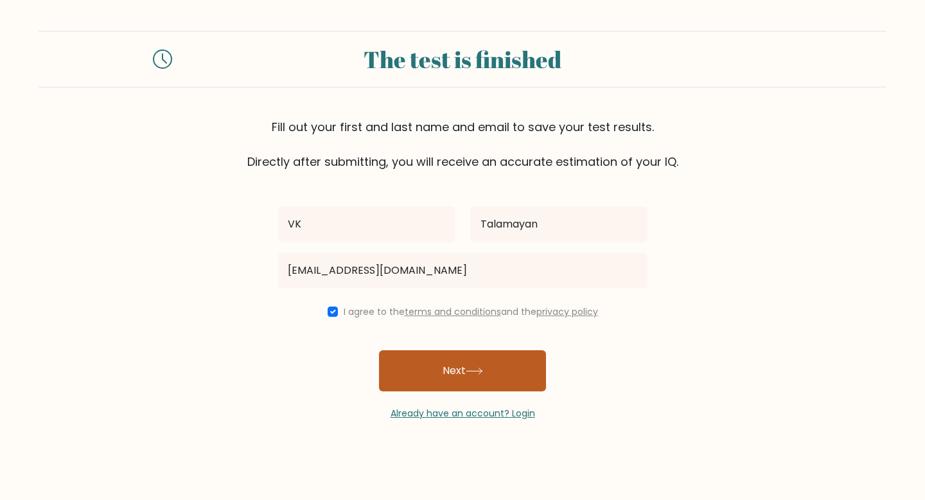
click at [434, 357] on button "Next" at bounding box center [462, 370] width 167 height 41
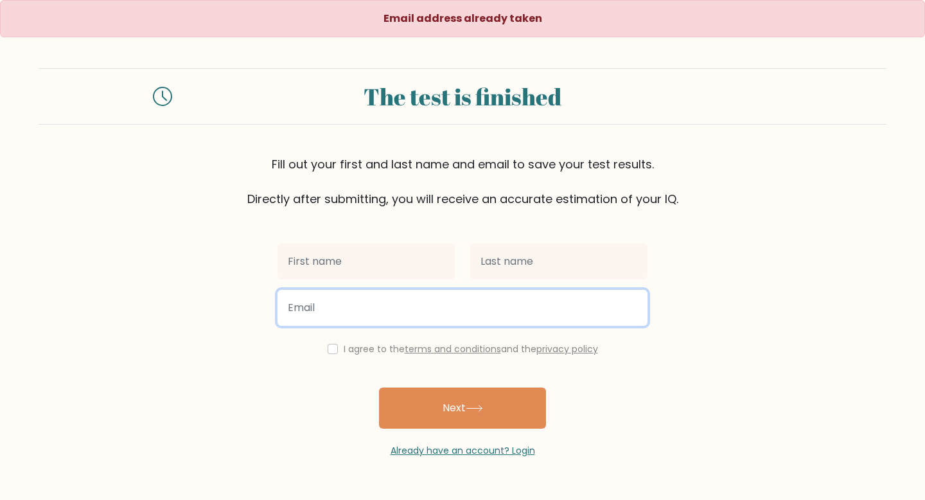
click at [389, 315] on input "email" at bounding box center [462, 308] width 370 height 36
type input "[EMAIL_ADDRESS][DOMAIN_NAME]"
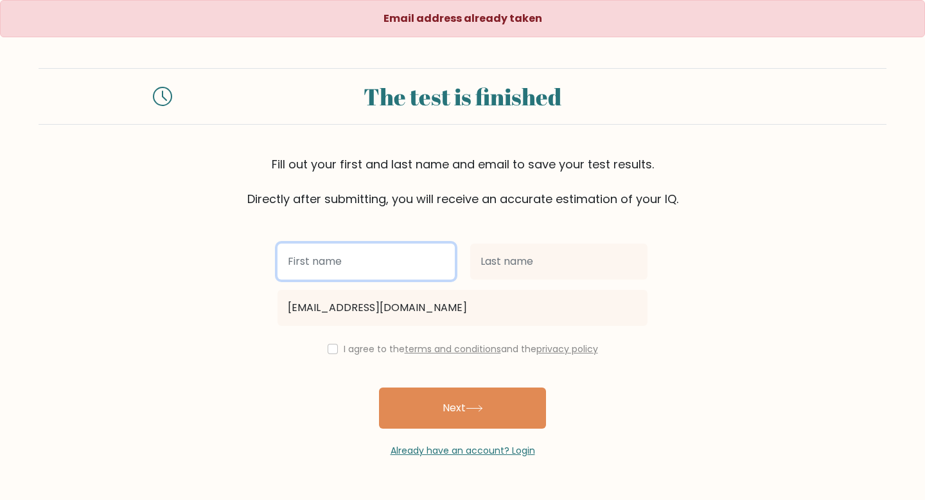
click at [378, 264] on input "text" at bounding box center [365, 261] width 177 height 36
type input "VK"
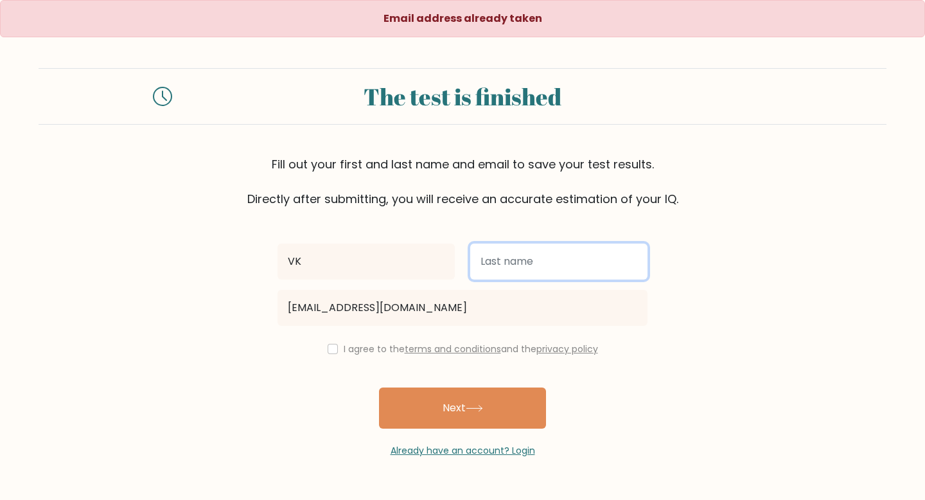
click at [486, 268] on input "text" at bounding box center [558, 261] width 177 height 36
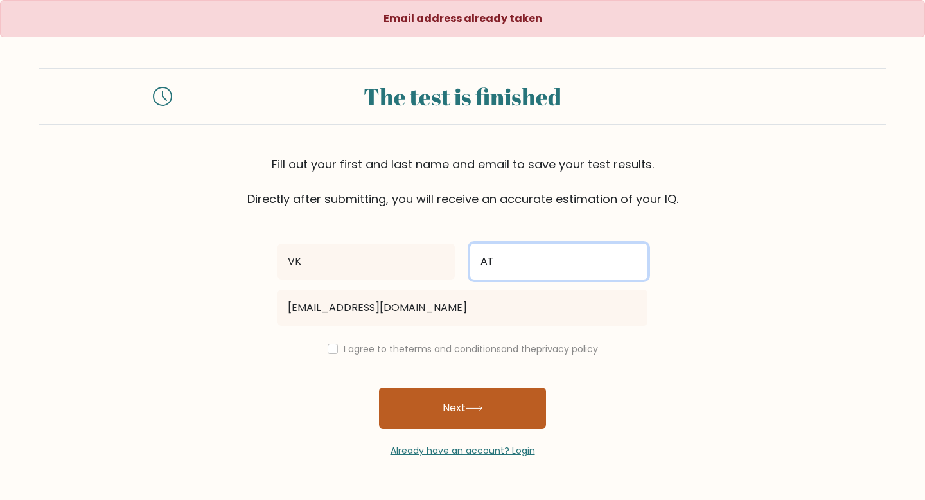
type input "AT"
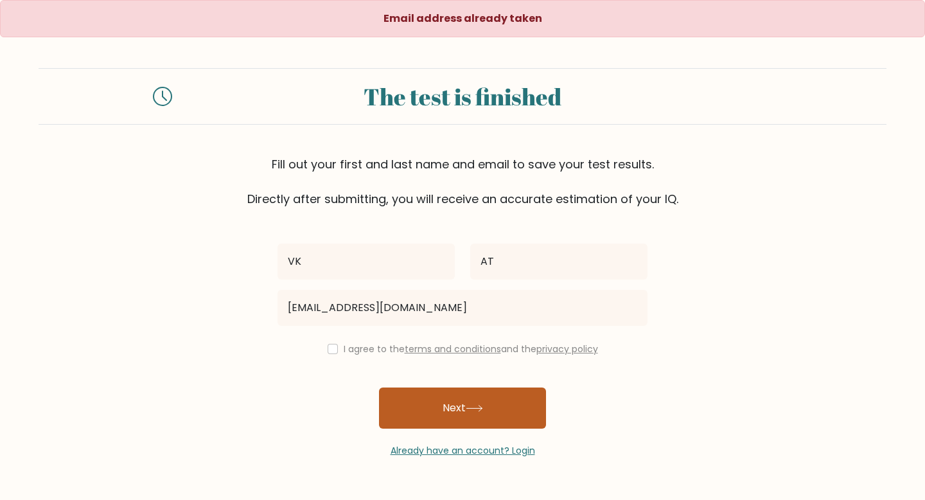
click at [466, 414] on button "Next" at bounding box center [462, 407] width 167 height 41
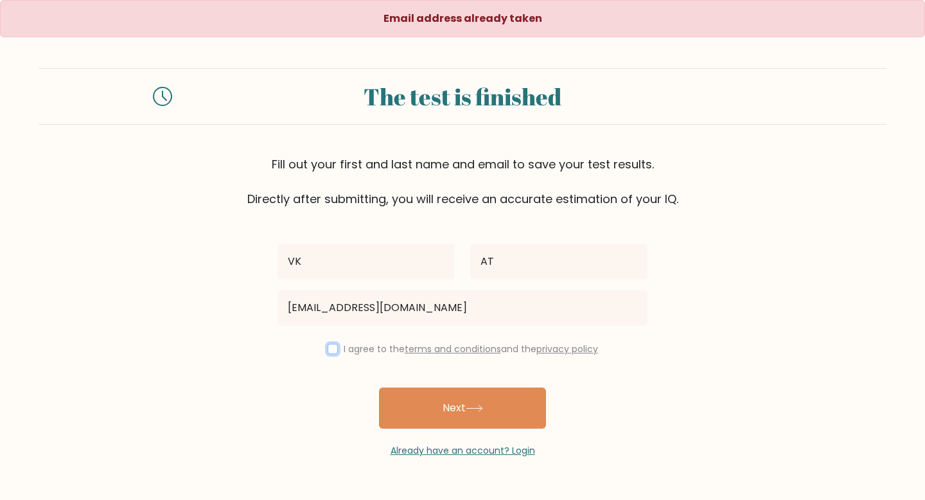
click at [328, 349] on input "checkbox" at bounding box center [333, 349] width 10 height 10
checkbox input "true"
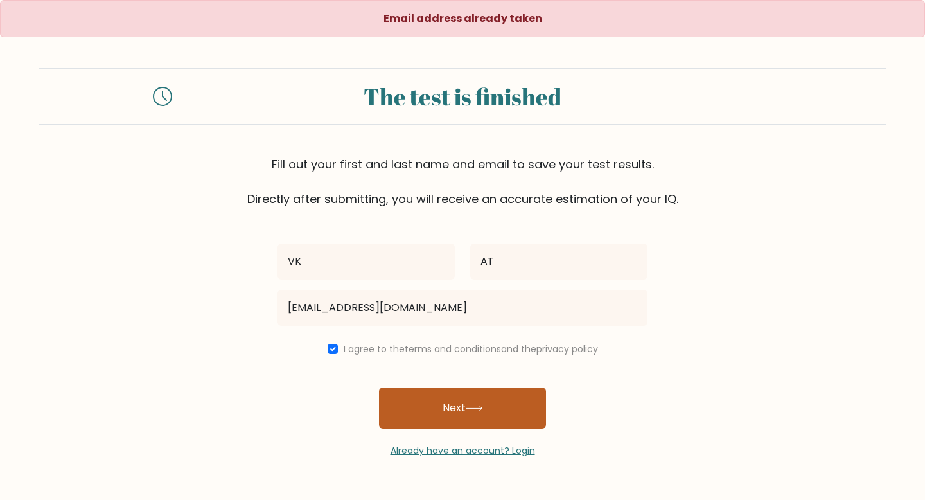
click at [425, 405] on button "Next" at bounding box center [462, 407] width 167 height 41
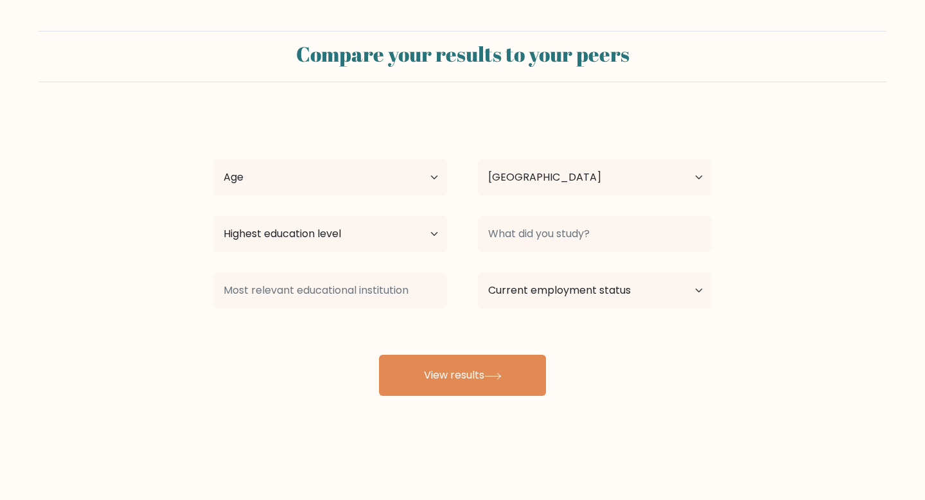
select select "PH"
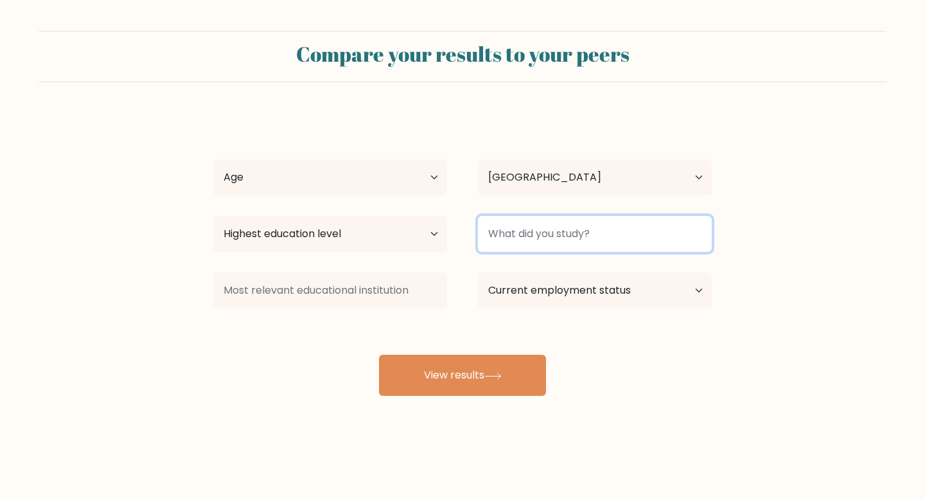
click at [500, 238] on input at bounding box center [595, 234] width 234 height 36
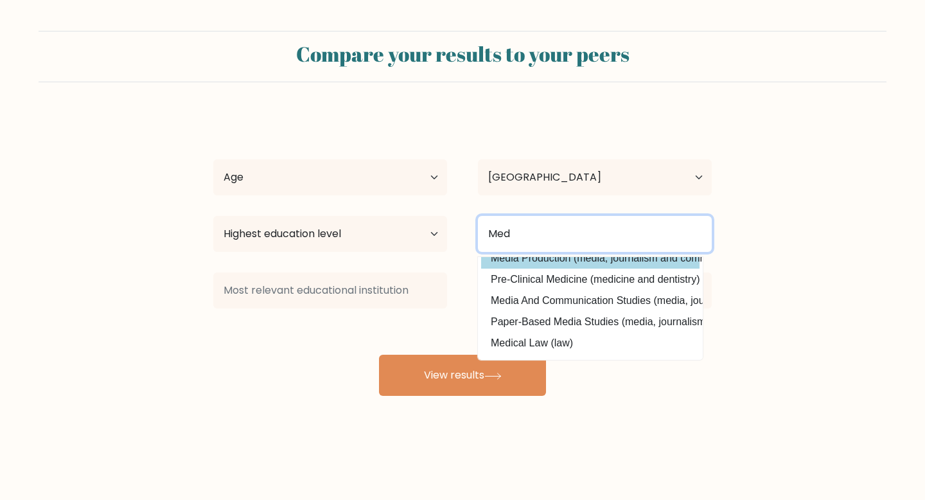
scroll to position [96, 0]
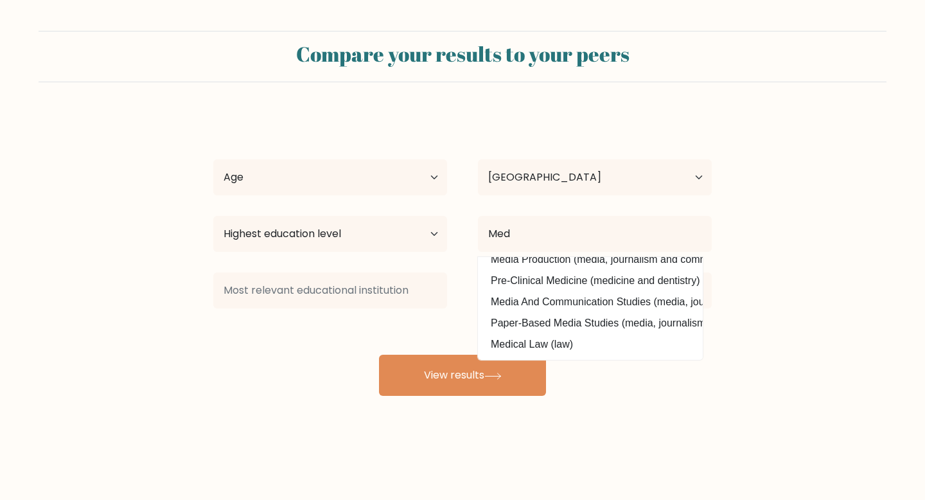
click at [719, 265] on form "Compare your results to your peers VK AT Age Under 18 years old 18-24 years old…" at bounding box center [462, 213] width 925 height 365
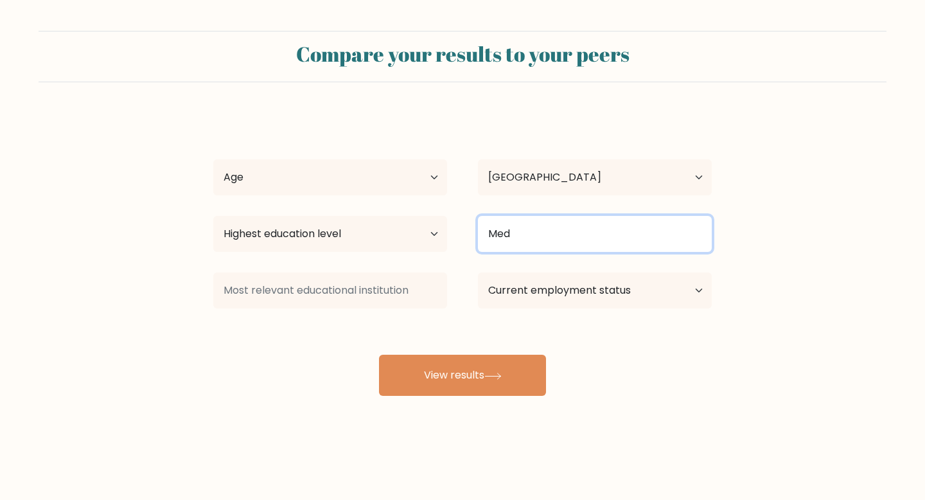
click at [651, 229] on input "Med" at bounding box center [595, 234] width 234 height 36
type input "M"
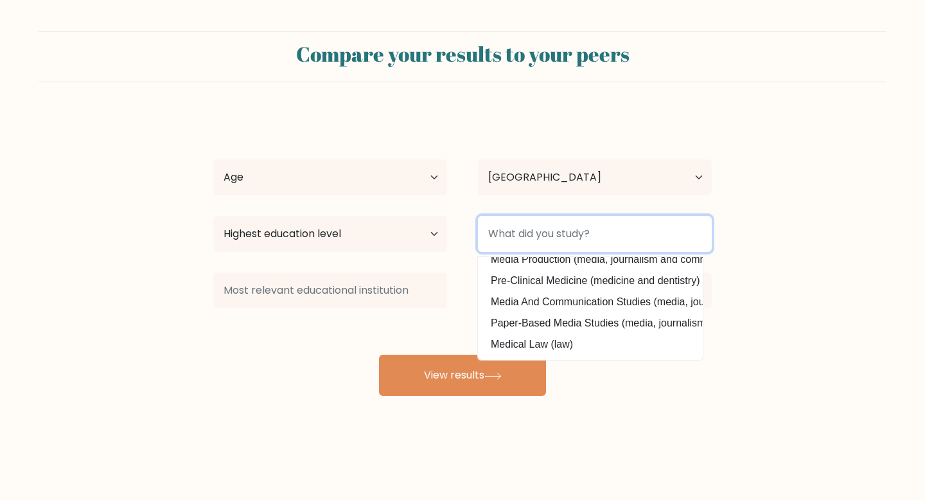
scroll to position [0, 0]
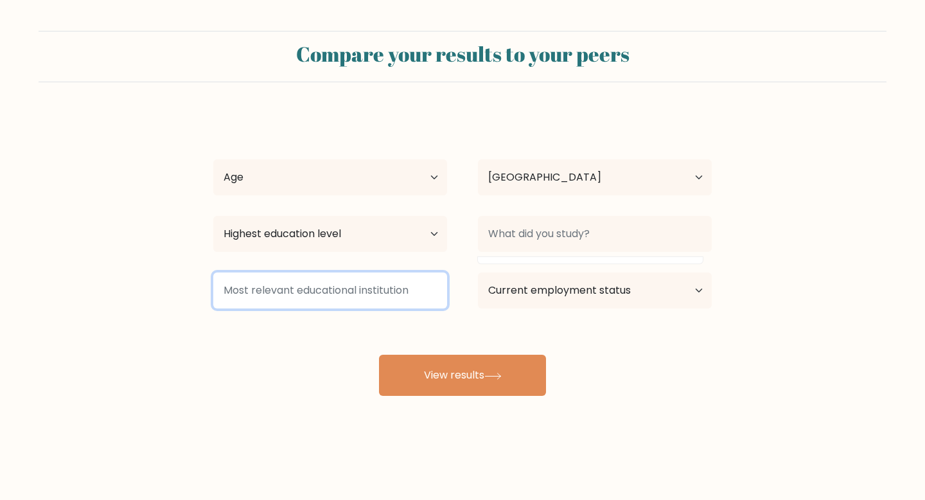
click at [394, 294] on input at bounding box center [330, 290] width 234 height 36
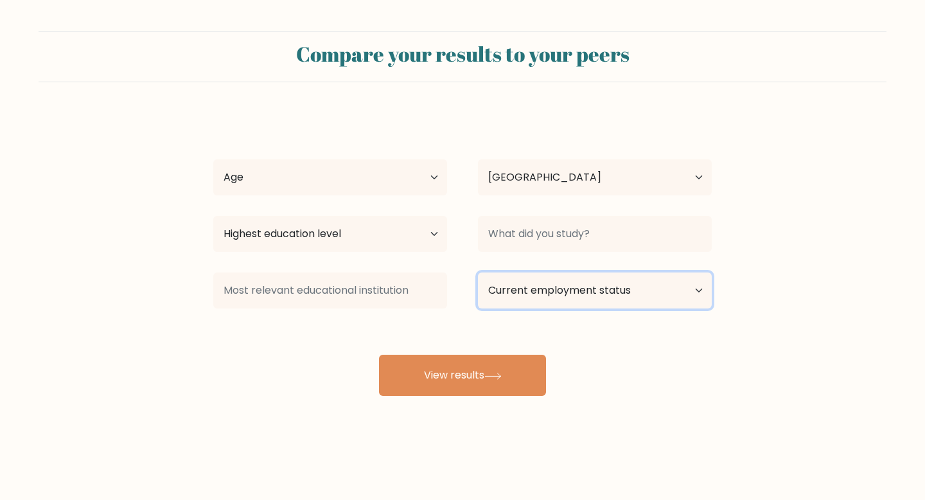
click at [557, 305] on select "Current employment status Employed Student Retired Other / prefer not to answer" at bounding box center [595, 290] width 234 height 36
select select "student"
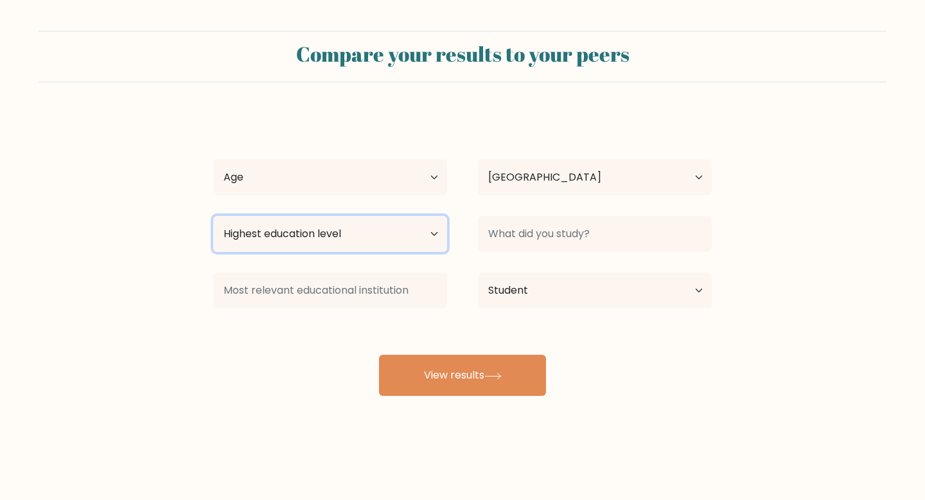
click at [417, 243] on select "Highest education level No schooling Primary Lower Secondary Upper Secondary Oc…" at bounding box center [330, 234] width 234 height 36
select select "upper_secondary"
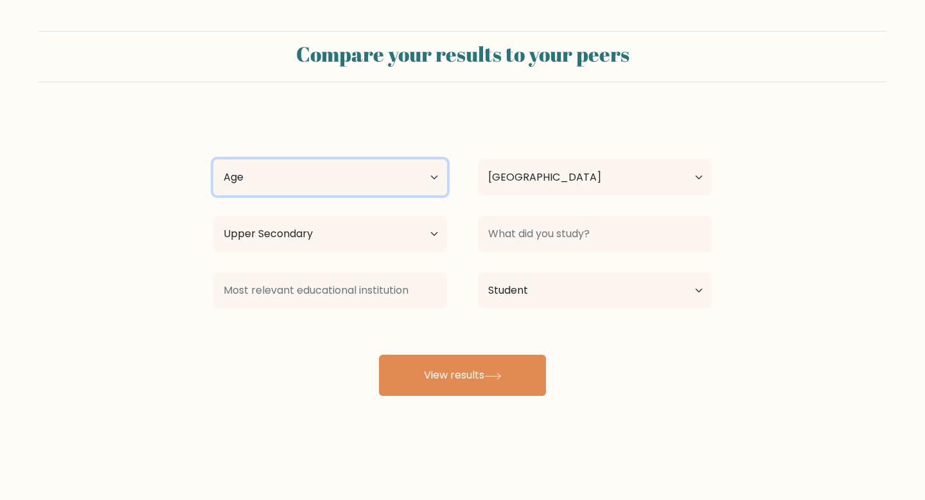
click at [394, 171] on select "Age Under 18 years old 18-24 years old 25-34 years old 35-44 years old 45-54 ye…" at bounding box center [330, 177] width 234 height 36
click at [408, 180] on select "Age Under 18 years old 18-24 years old 25-34 years old 35-44 years old 45-54 ye…" at bounding box center [330, 177] width 234 height 36
select select "18_24"
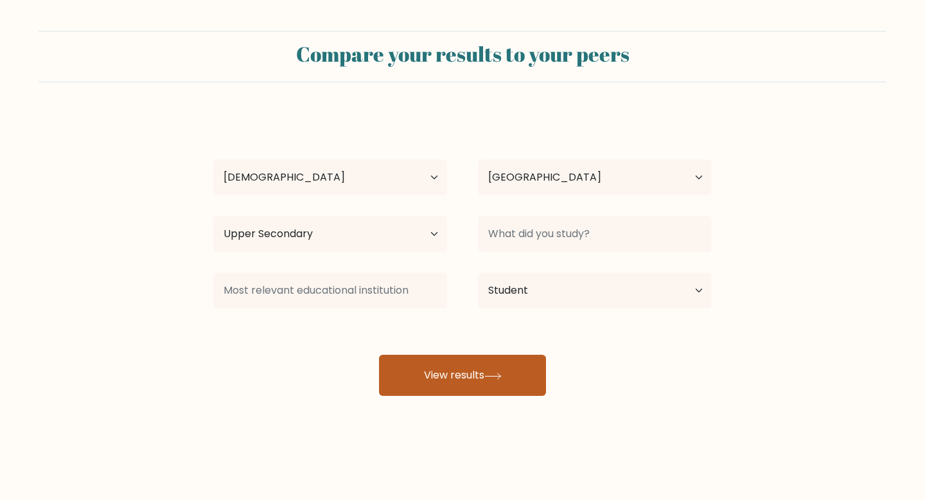
click at [470, 377] on button "View results" at bounding box center [462, 375] width 167 height 41
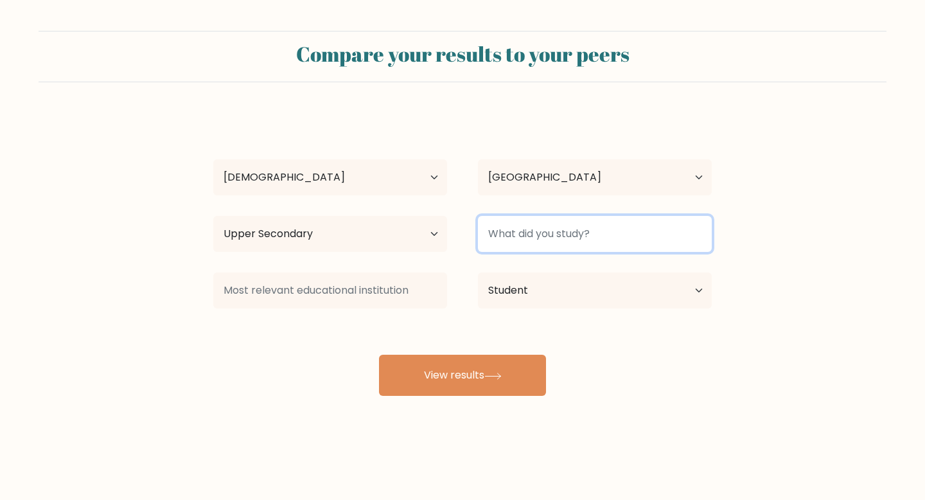
click at [564, 231] on input at bounding box center [595, 234] width 234 height 36
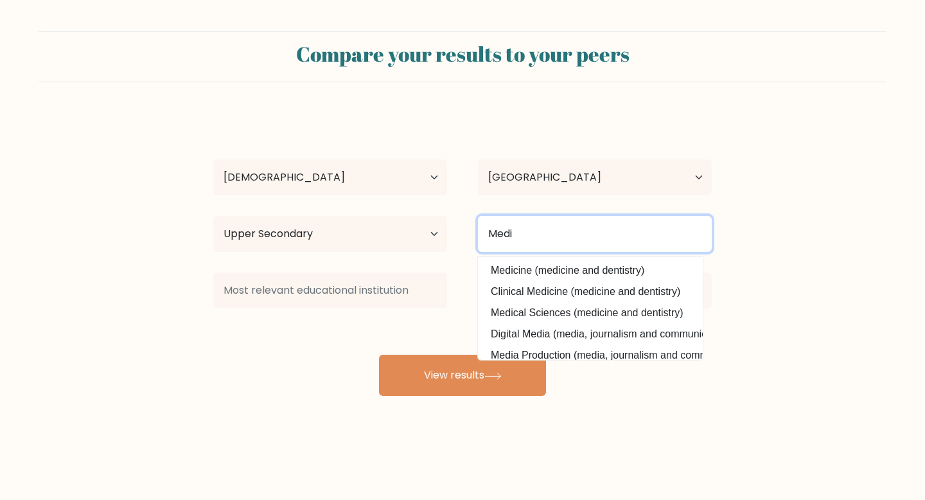
type input "Medi"
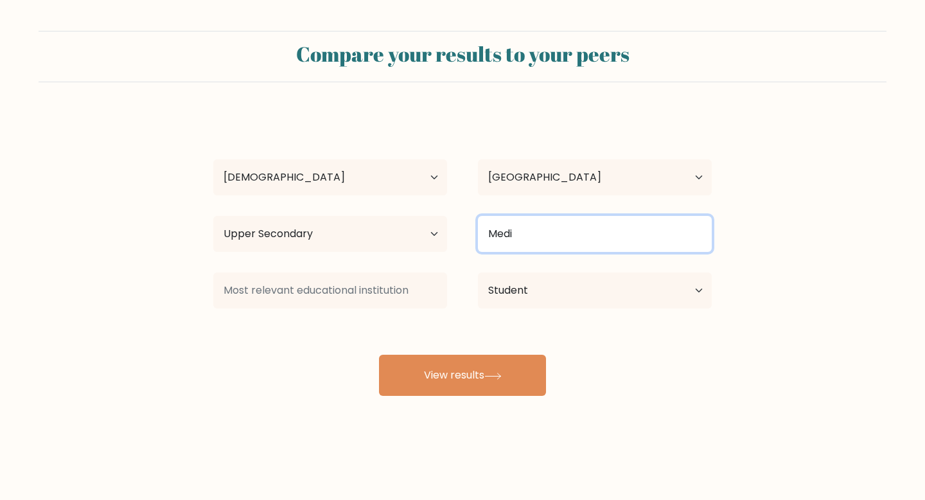
click at [527, 233] on input "Medi" at bounding box center [595, 234] width 234 height 36
drag, startPoint x: 527, startPoint y: 233, endPoint x: 436, endPoint y: 233, distance: 91.2
click at [436, 233] on div "Highest education level No schooling Primary Lower Secondary Upper Secondary Oc…" at bounding box center [462, 234] width 529 height 46
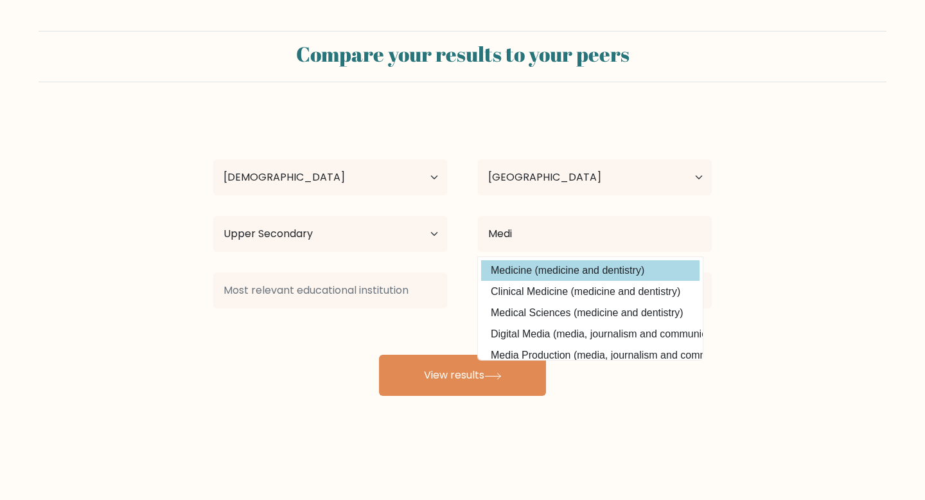
click at [550, 277] on option "Medicine (medicine and dentistry)" at bounding box center [590, 270] width 218 height 21
type input "Medicine"
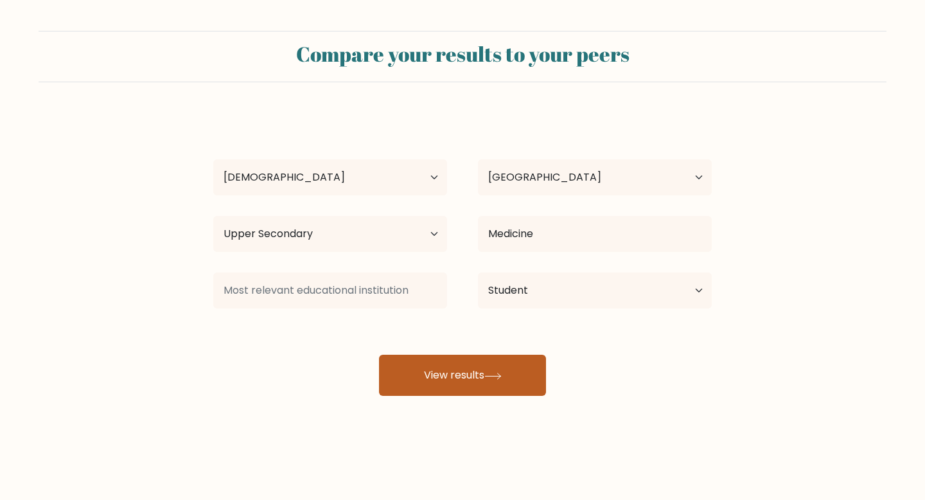
click at [466, 368] on button "View results" at bounding box center [462, 375] width 167 height 41
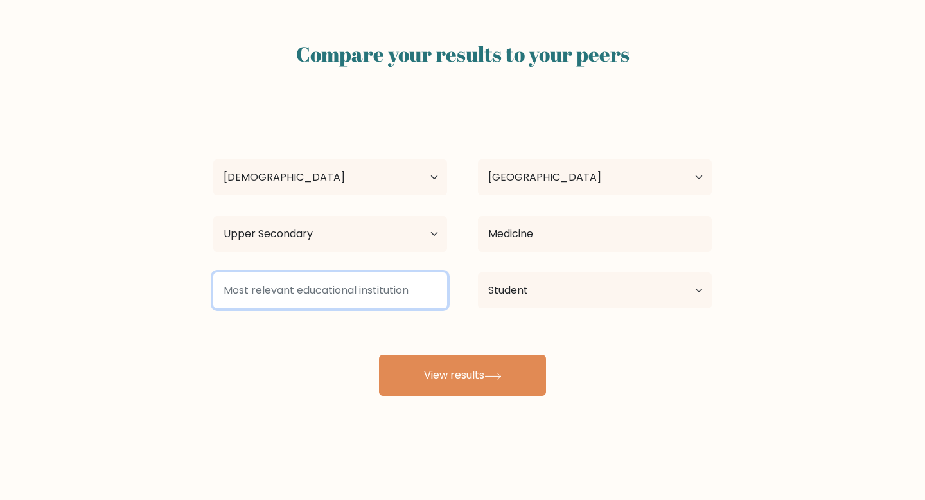
click at [373, 292] on input at bounding box center [330, 290] width 234 height 36
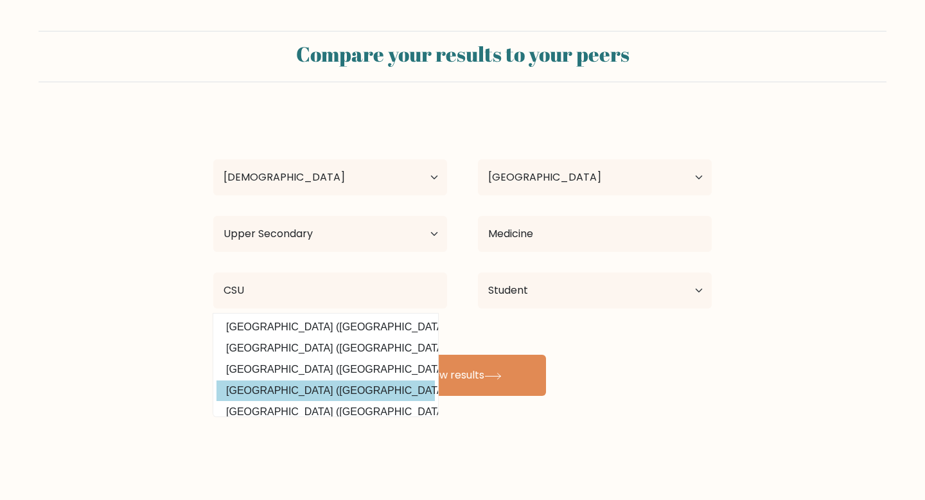
click at [347, 388] on option "Cagayan State University (Philippines)" at bounding box center [325, 390] width 218 height 21
type input "Cagayan State University"
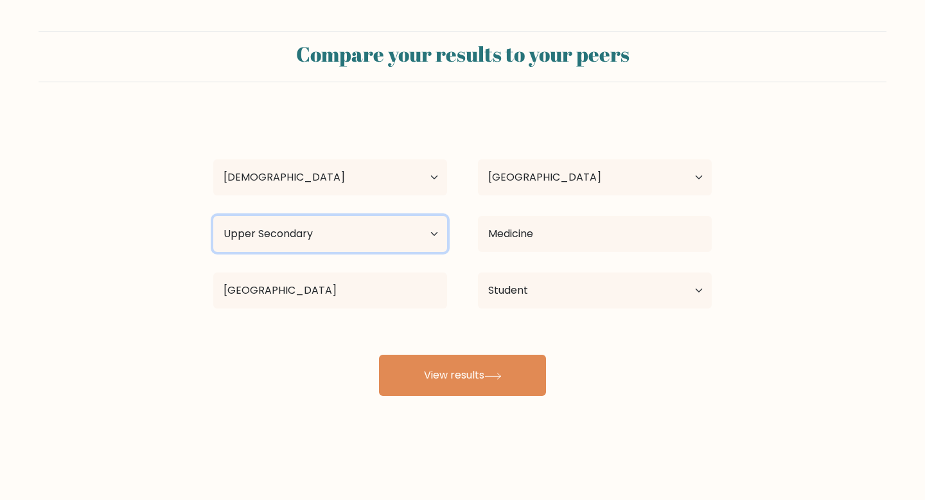
click at [409, 220] on select "Highest education level No schooling Primary Lower Secondary Upper Secondary Oc…" at bounding box center [330, 234] width 234 height 36
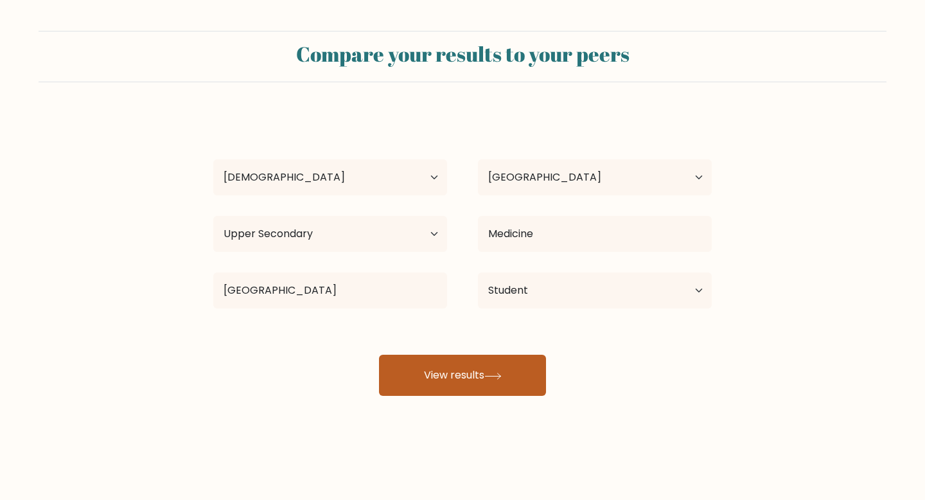
click at [469, 369] on button "View results" at bounding box center [462, 375] width 167 height 41
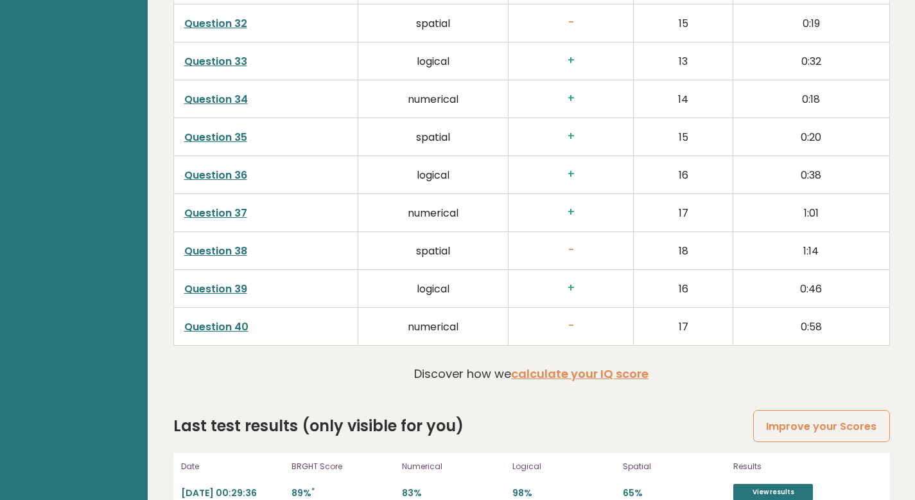
scroll to position [3285, 0]
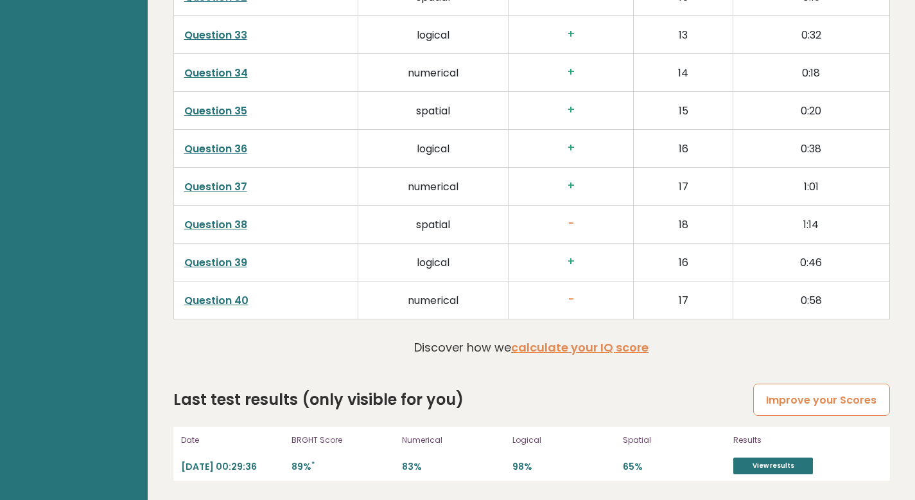
click at [798, 405] on link "Improve your Scores" at bounding box center [821, 399] width 136 height 33
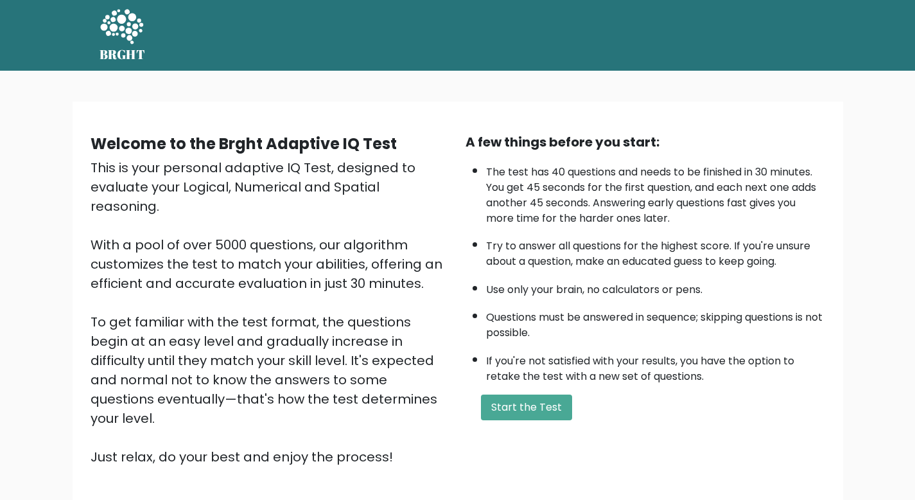
click at [803, 397] on form "Start the Test" at bounding box center [646, 407] width 360 height 26
